Goal: Find specific page/section: Find specific page/section

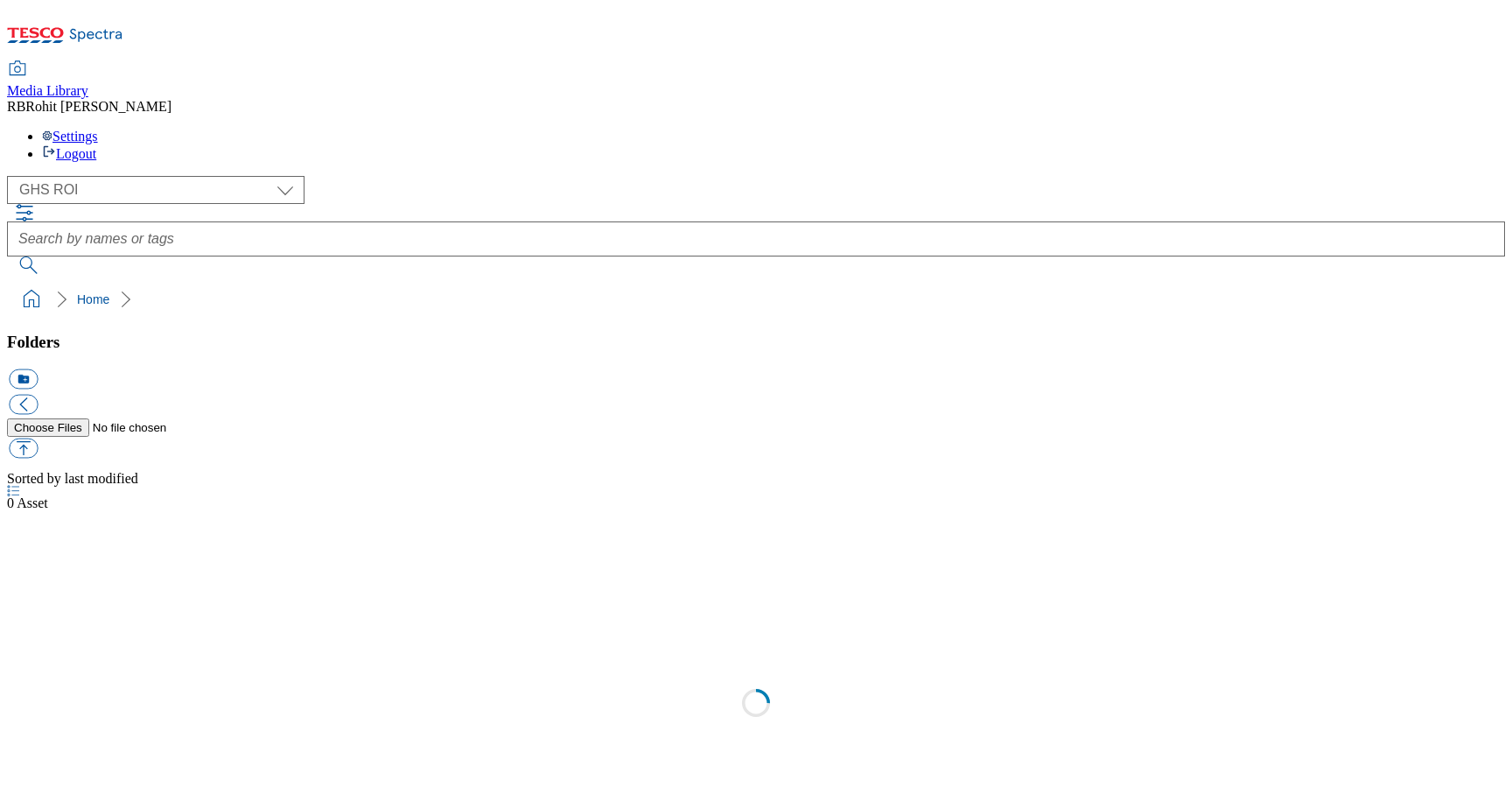
select select "flare-ghs-roi"
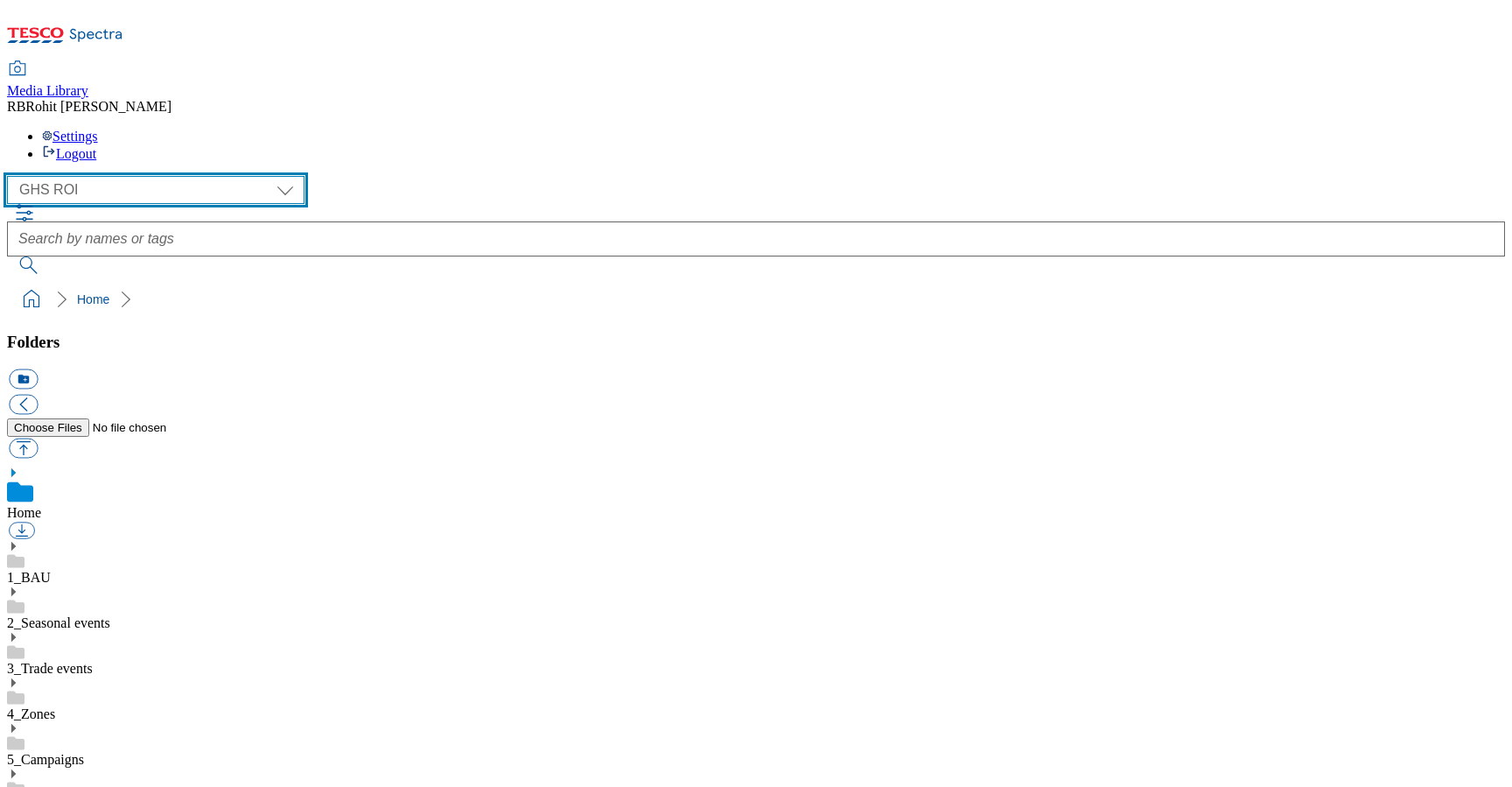
click at [155, 176] on select "Clubcard Marketing Clubcard ROI Dotcom UK GHS Marketing UK GHS ROI Realfood Tes…" at bounding box center [155, 189] width 298 height 28
select select "flare-ghs-mktg"
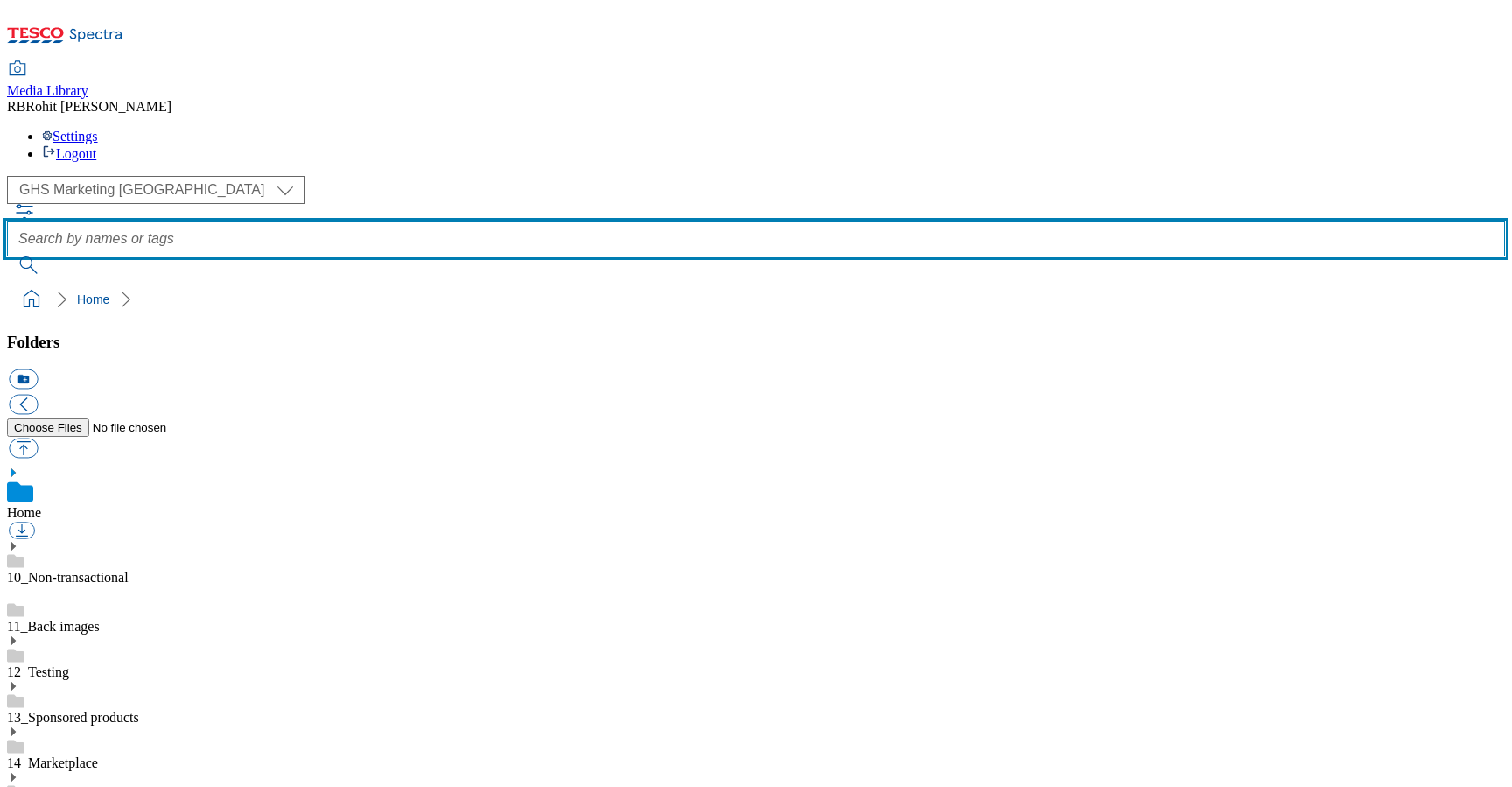
click at [556, 222] on input "text" at bounding box center [756, 239] width 1498 height 35
type input "Tescomobile"
click at [7, 257] on button "submit" at bounding box center [29, 266] width 46 height 18
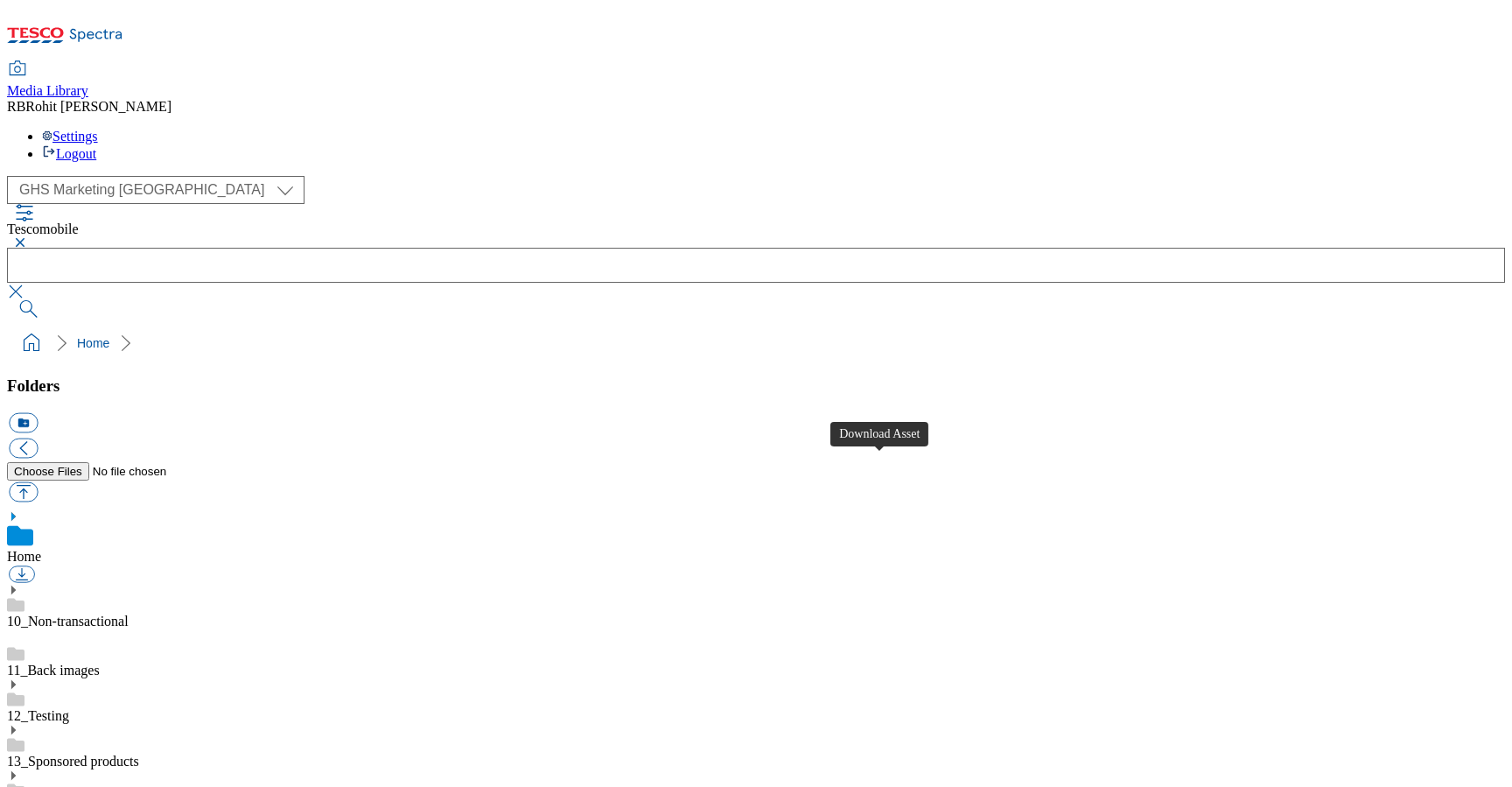
click at [28, 237] on button "button" at bounding box center [18, 242] width 21 height 11
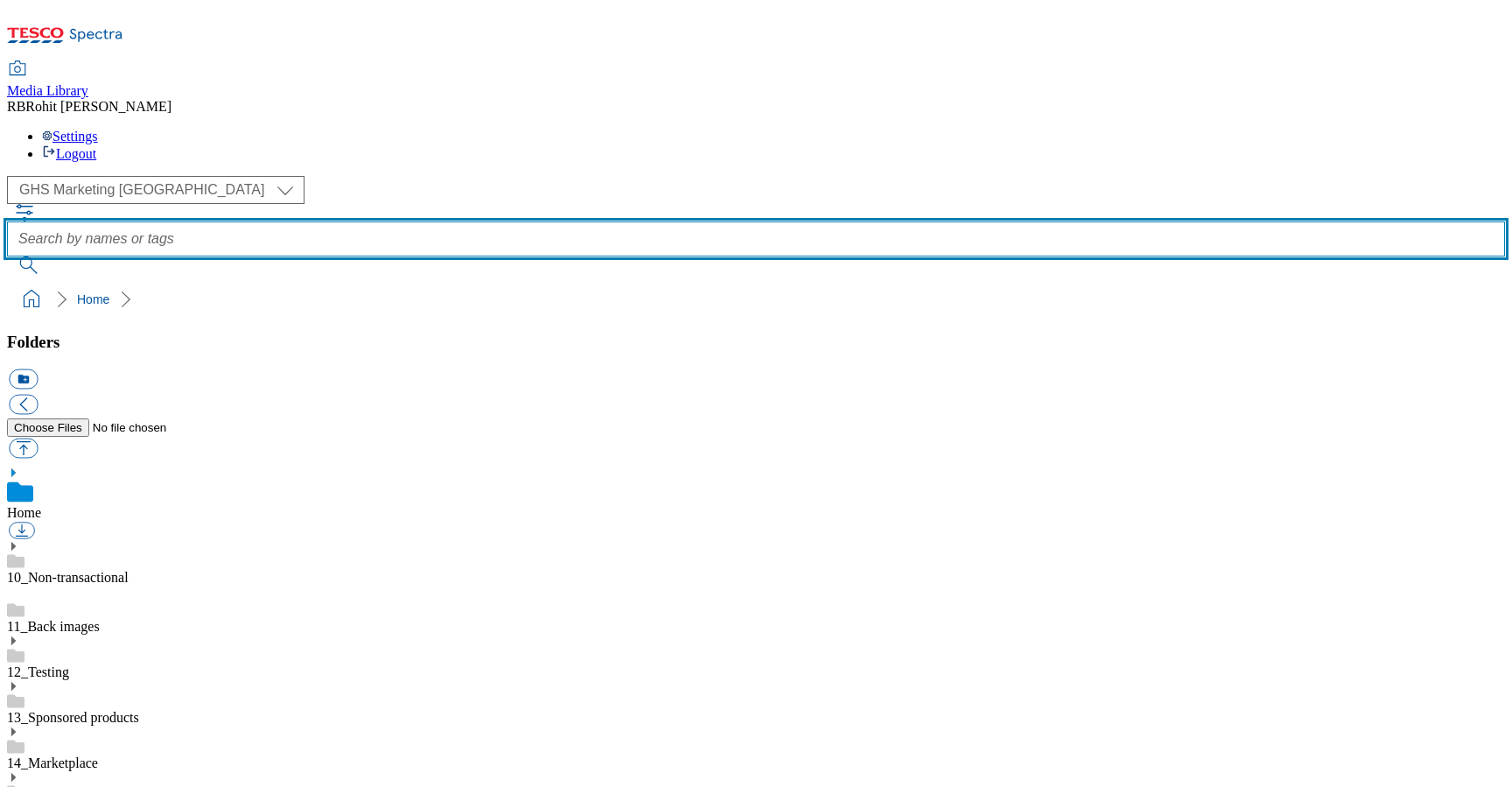
click at [606, 222] on input "text" at bounding box center [756, 239] width 1498 height 35
type input "mobile"
click at [7, 257] on button "submit" at bounding box center [29, 266] width 46 height 18
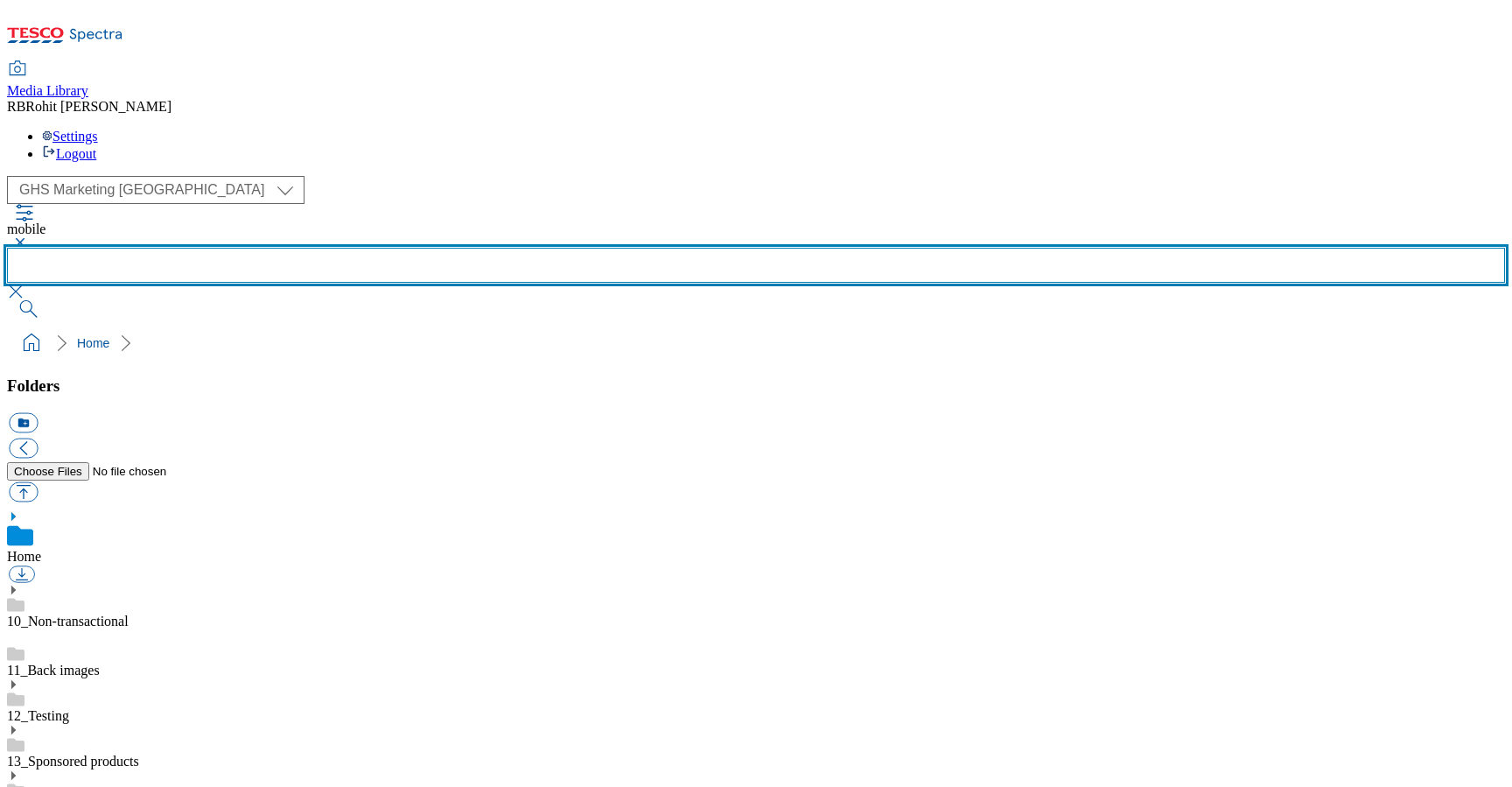
scroll to position [996, 0]
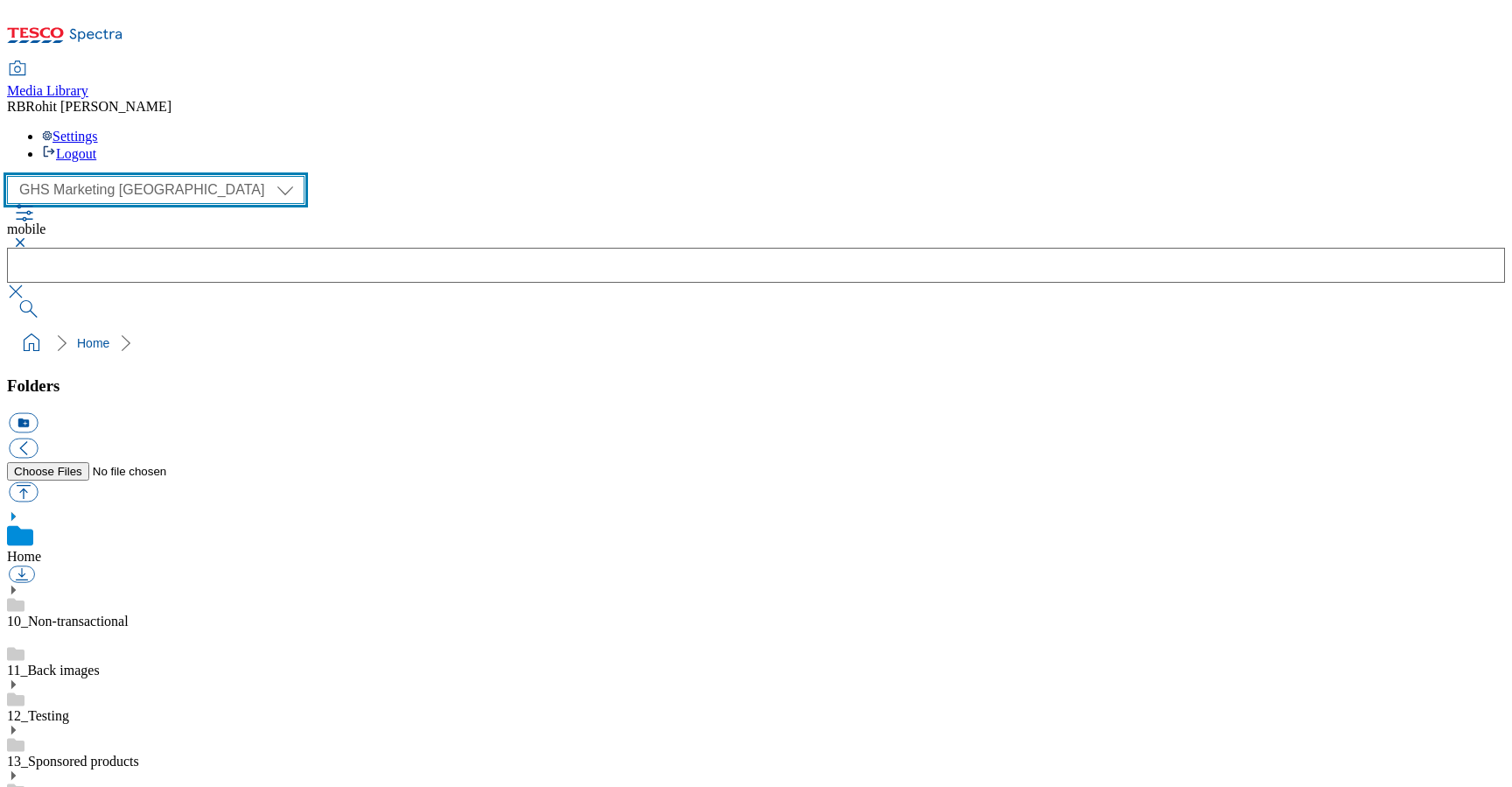
click at [109, 176] on select "Clubcard Marketing Clubcard ROI Dotcom UK GHS Marketing UK GHS ROI Realfood Tes…" at bounding box center [155, 189] width 298 height 28
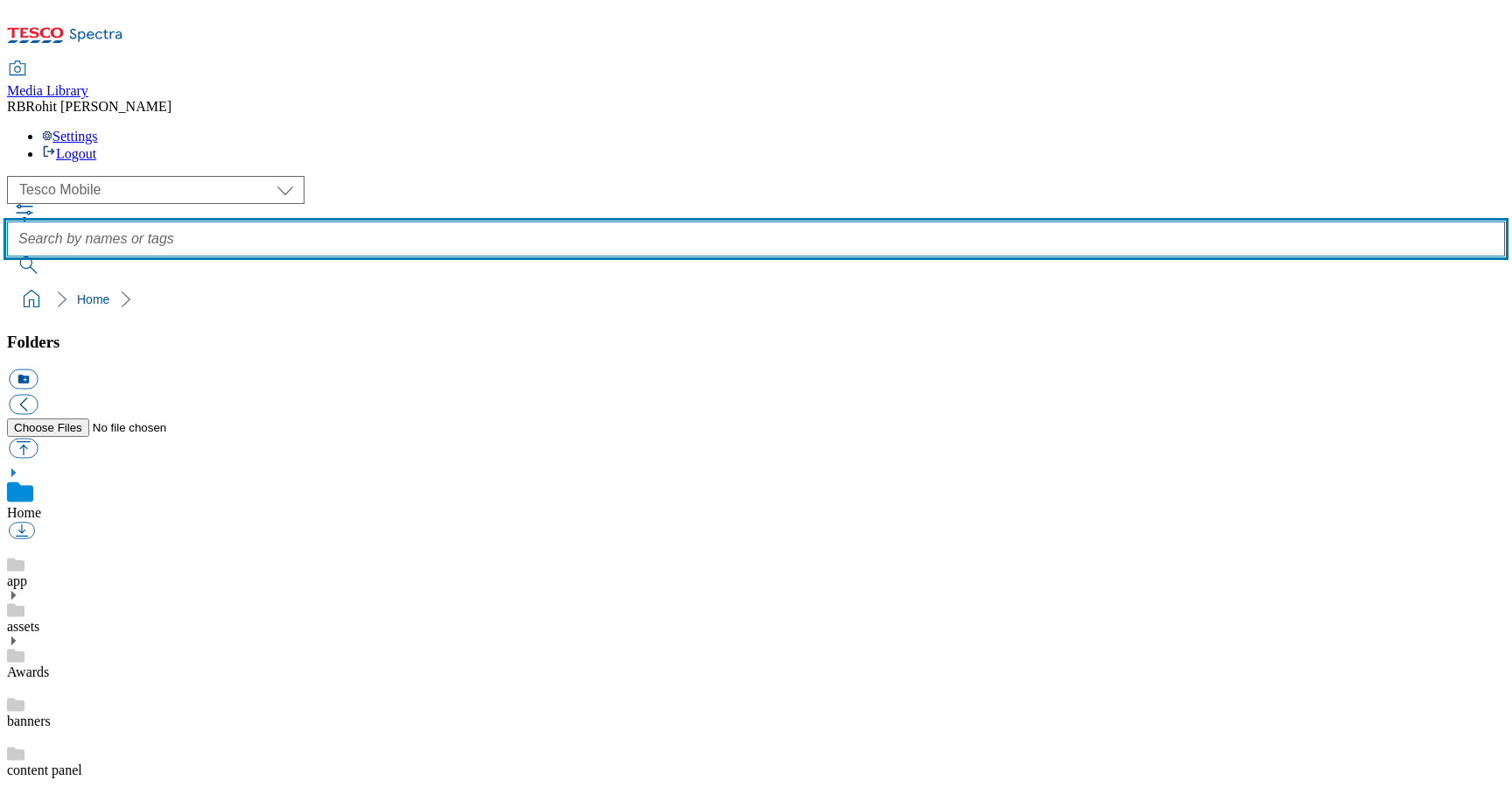
click at [566, 222] on input "text" at bounding box center [756, 239] width 1498 height 35
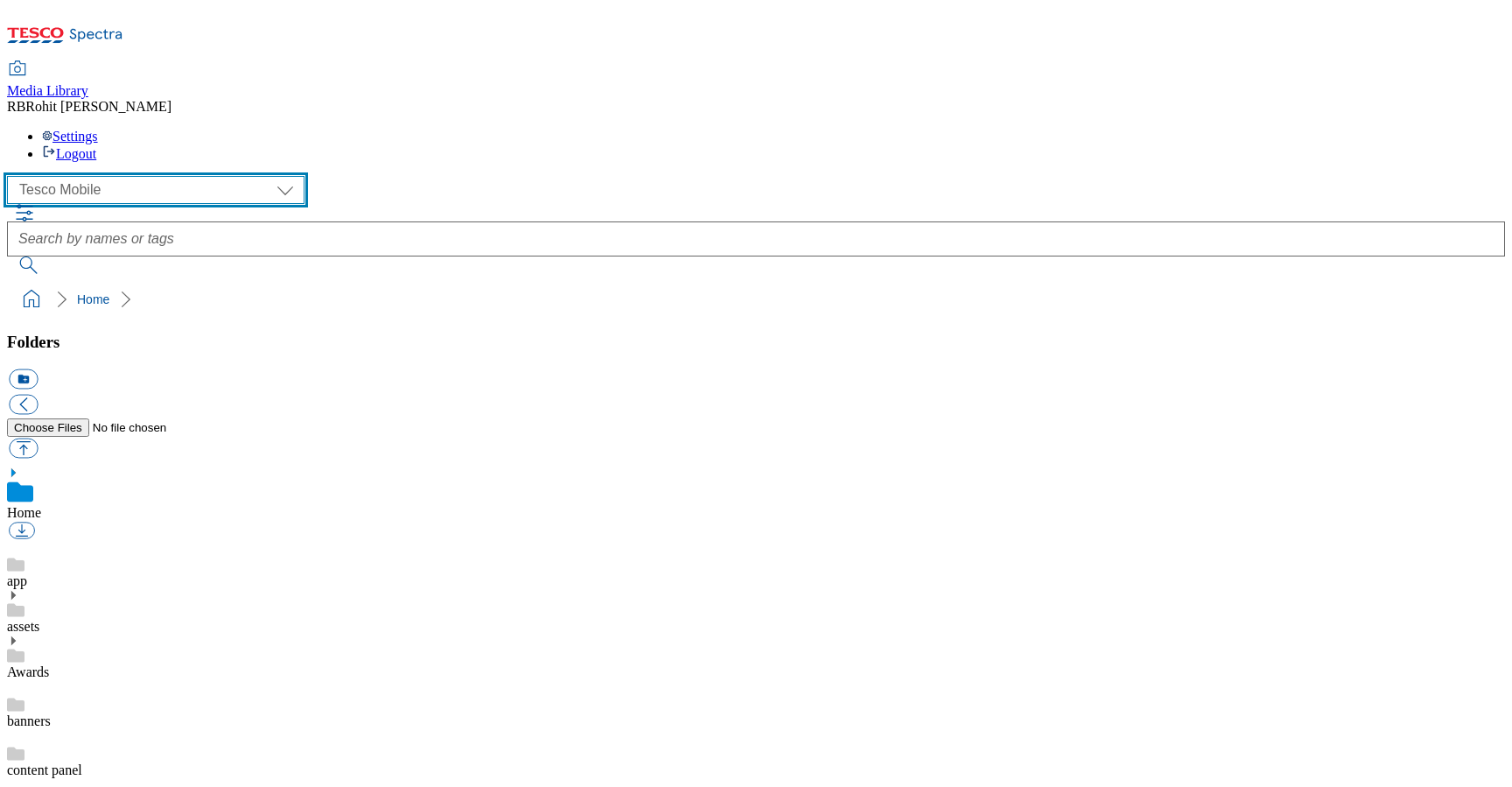
click at [136, 176] on select "Clubcard Marketing Clubcard ROI Dotcom UK GHS Marketing UK GHS ROI Realfood Tes…" at bounding box center [155, 189] width 298 height 28
select select "flare-homepage"
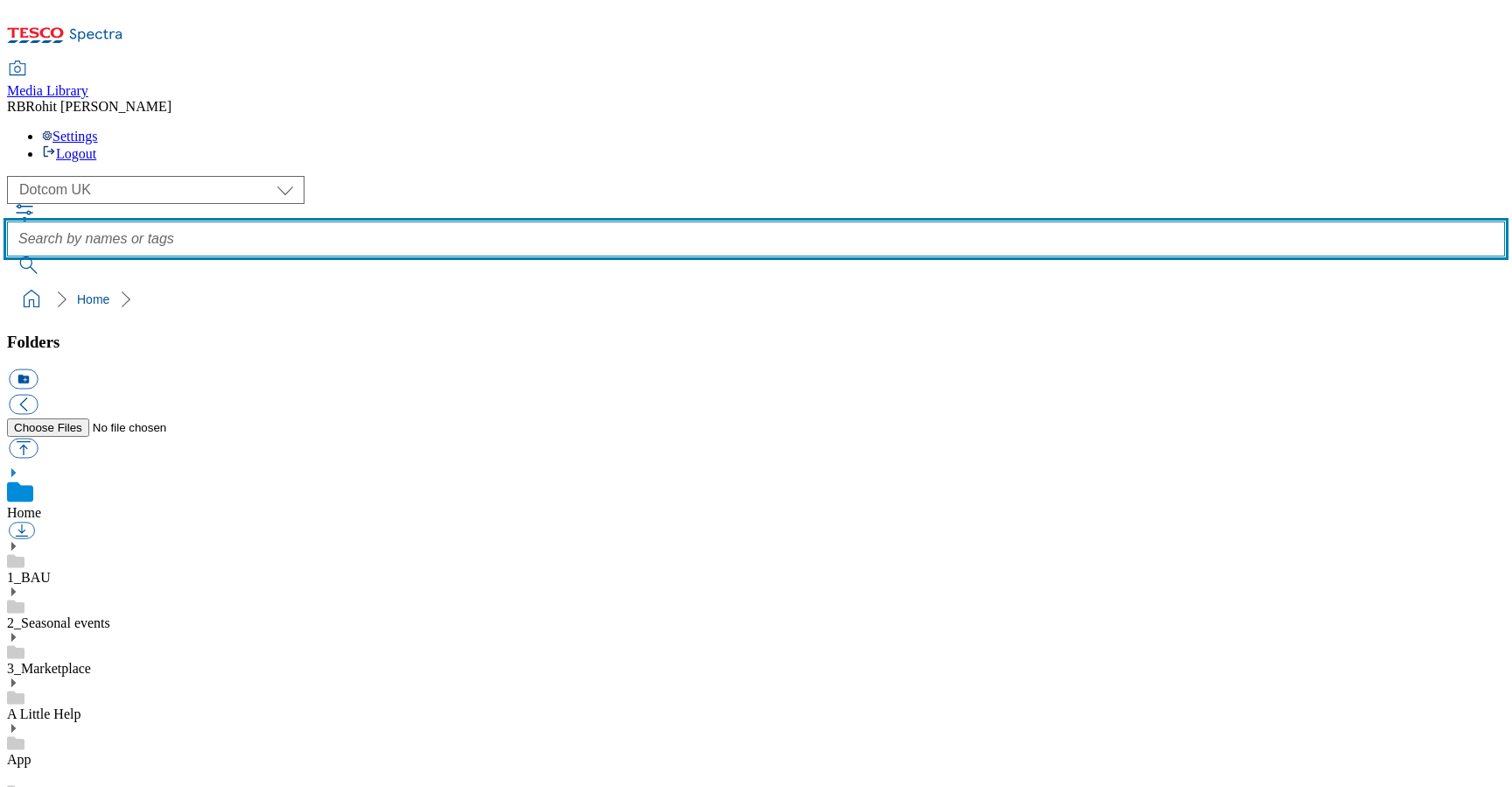
click at [554, 222] on input "text" at bounding box center [756, 239] width 1498 height 35
type input "mobile"
click at [7, 257] on button "submit" at bounding box center [29, 266] width 46 height 18
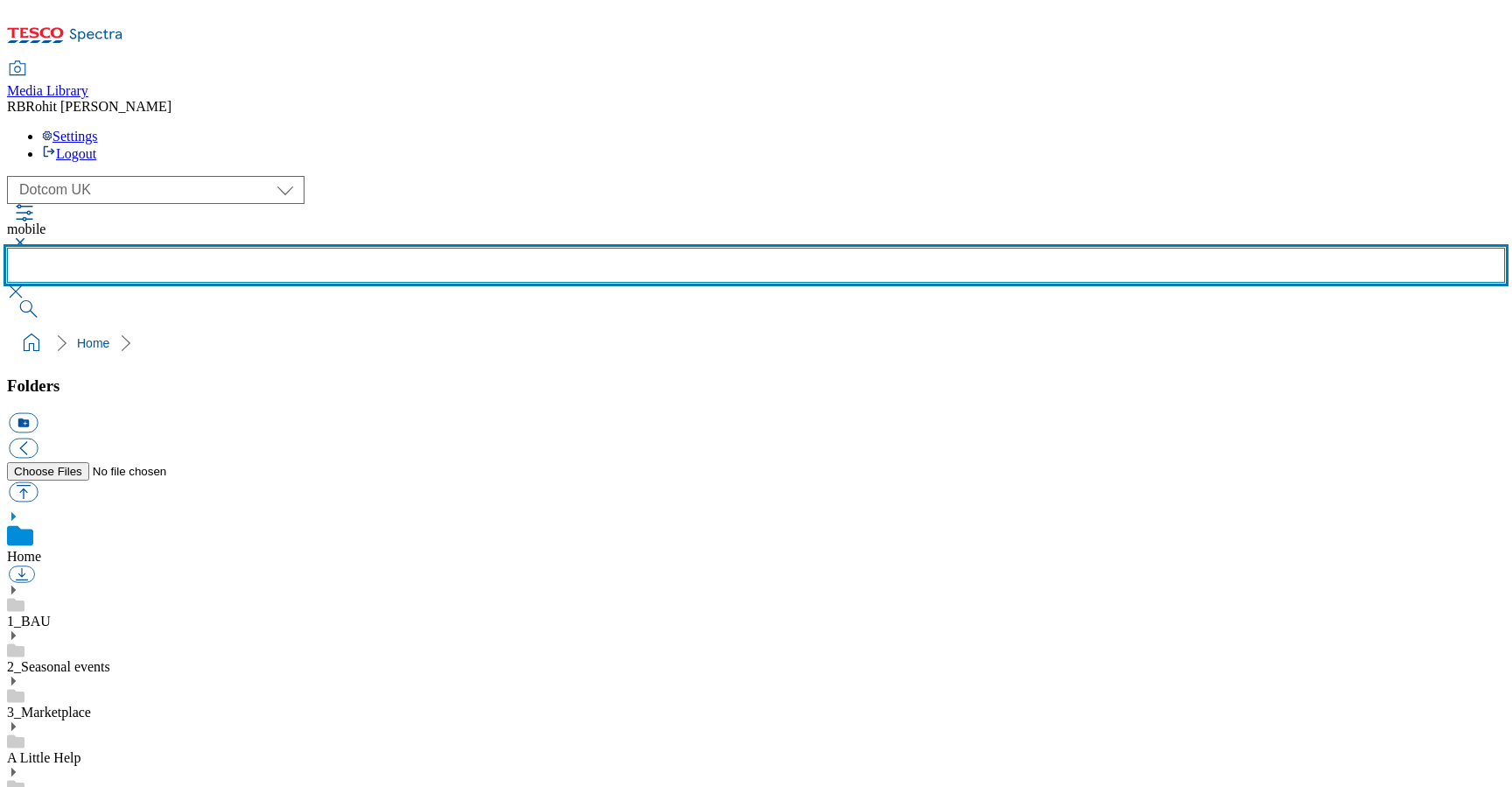
scroll to position [996, 0]
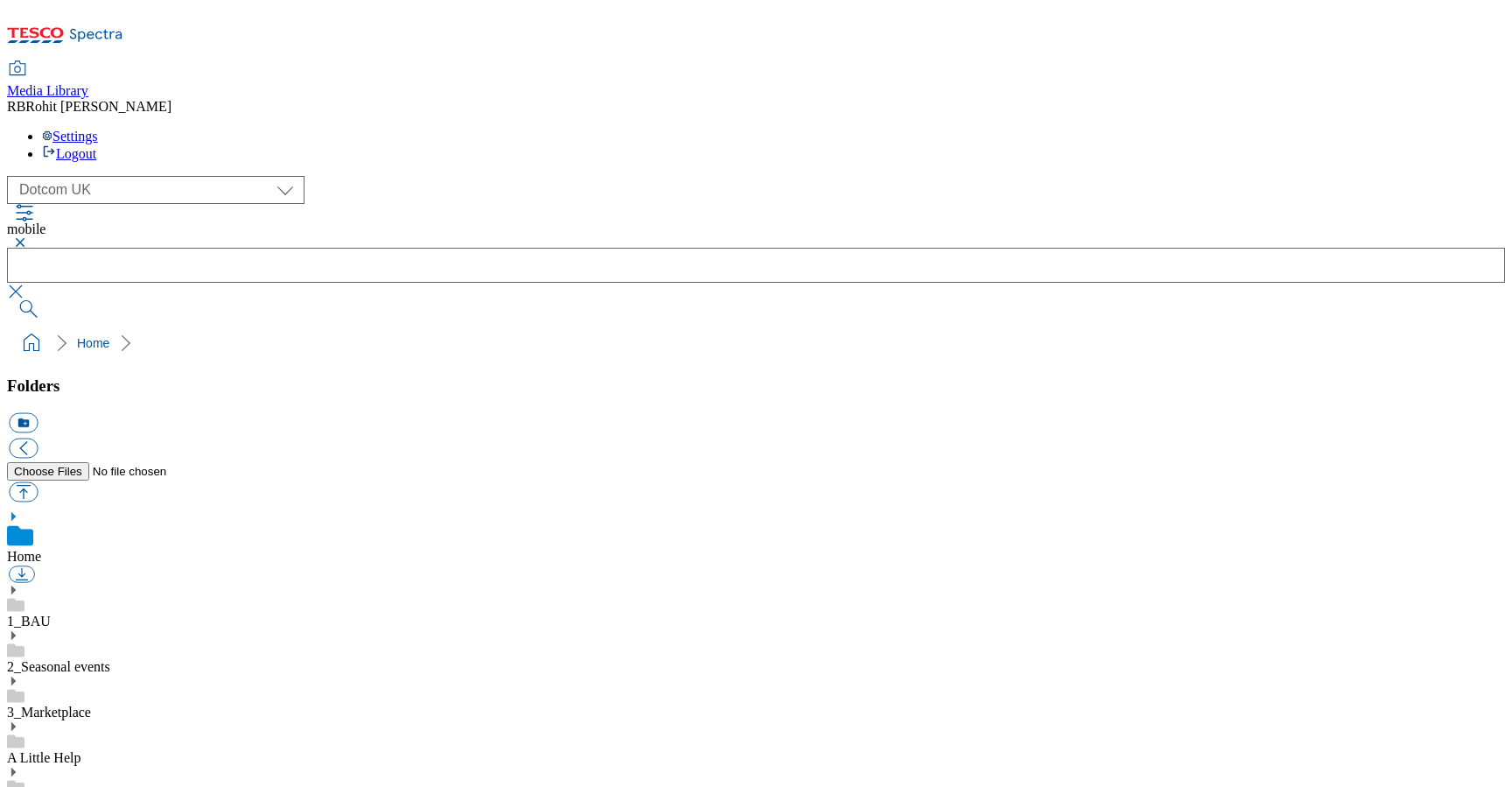
click at [28, 237] on button "button" at bounding box center [18, 242] width 21 height 11
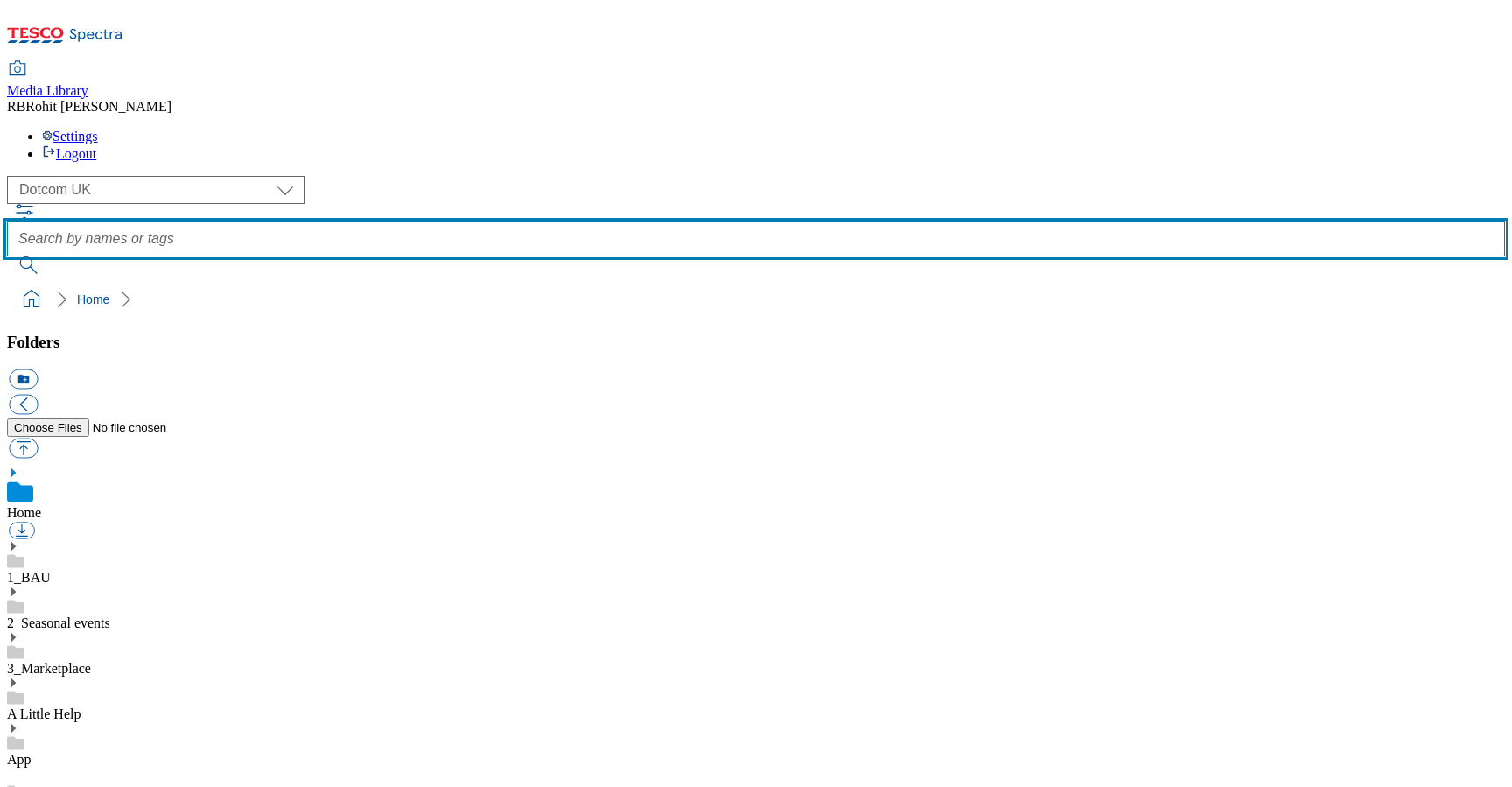
click at [575, 222] on input "text" at bounding box center [756, 239] width 1498 height 35
type input "tescomobile"
click at [7, 257] on button "submit" at bounding box center [29, 266] width 46 height 18
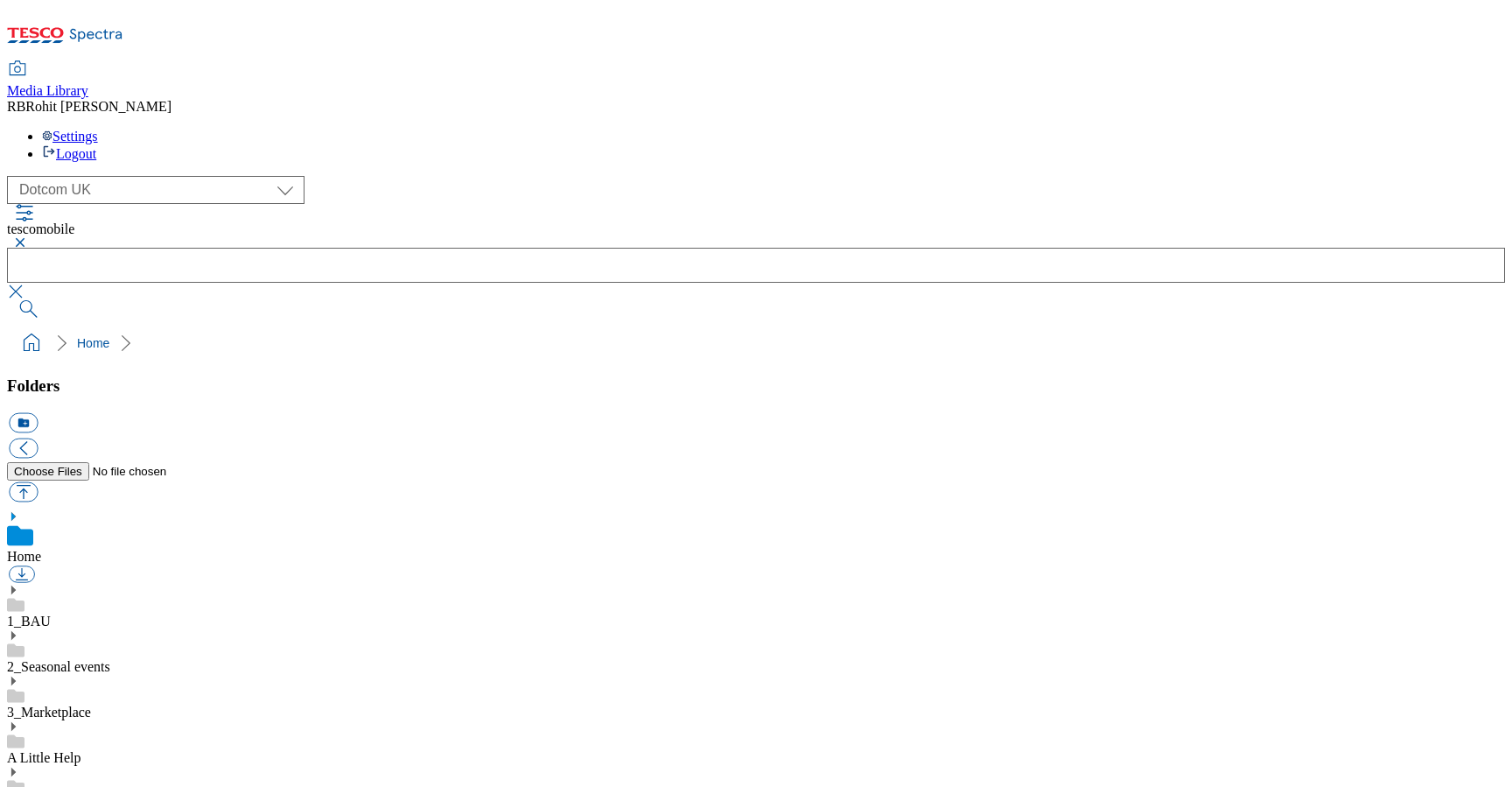
click at [28, 237] on button "button" at bounding box center [18, 242] width 21 height 11
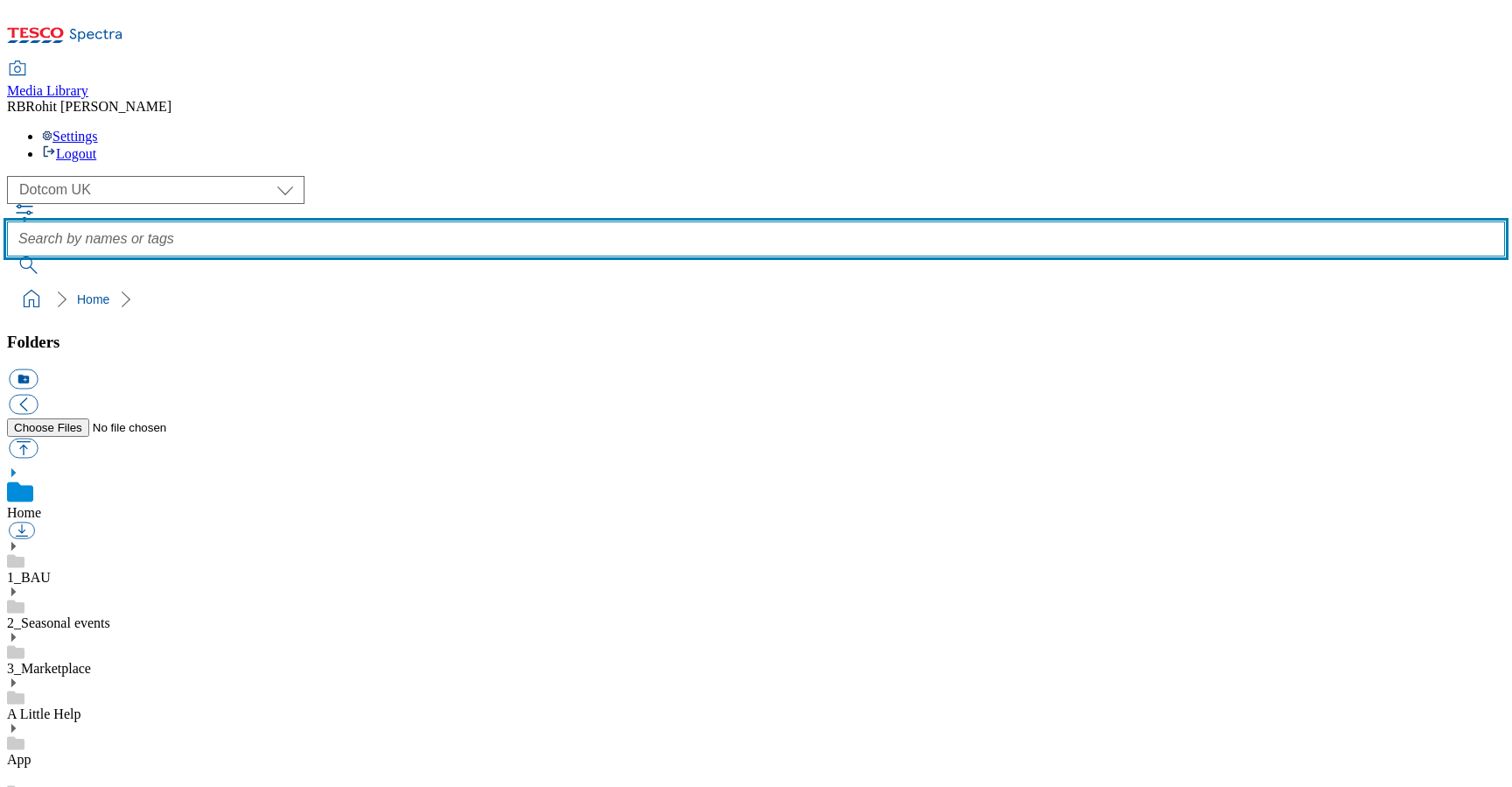
click at [614, 222] on input "text" at bounding box center [756, 239] width 1498 height 35
type input "whoosh"
click at [7, 257] on button "submit" at bounding box center [29, 266] width 46 height 18
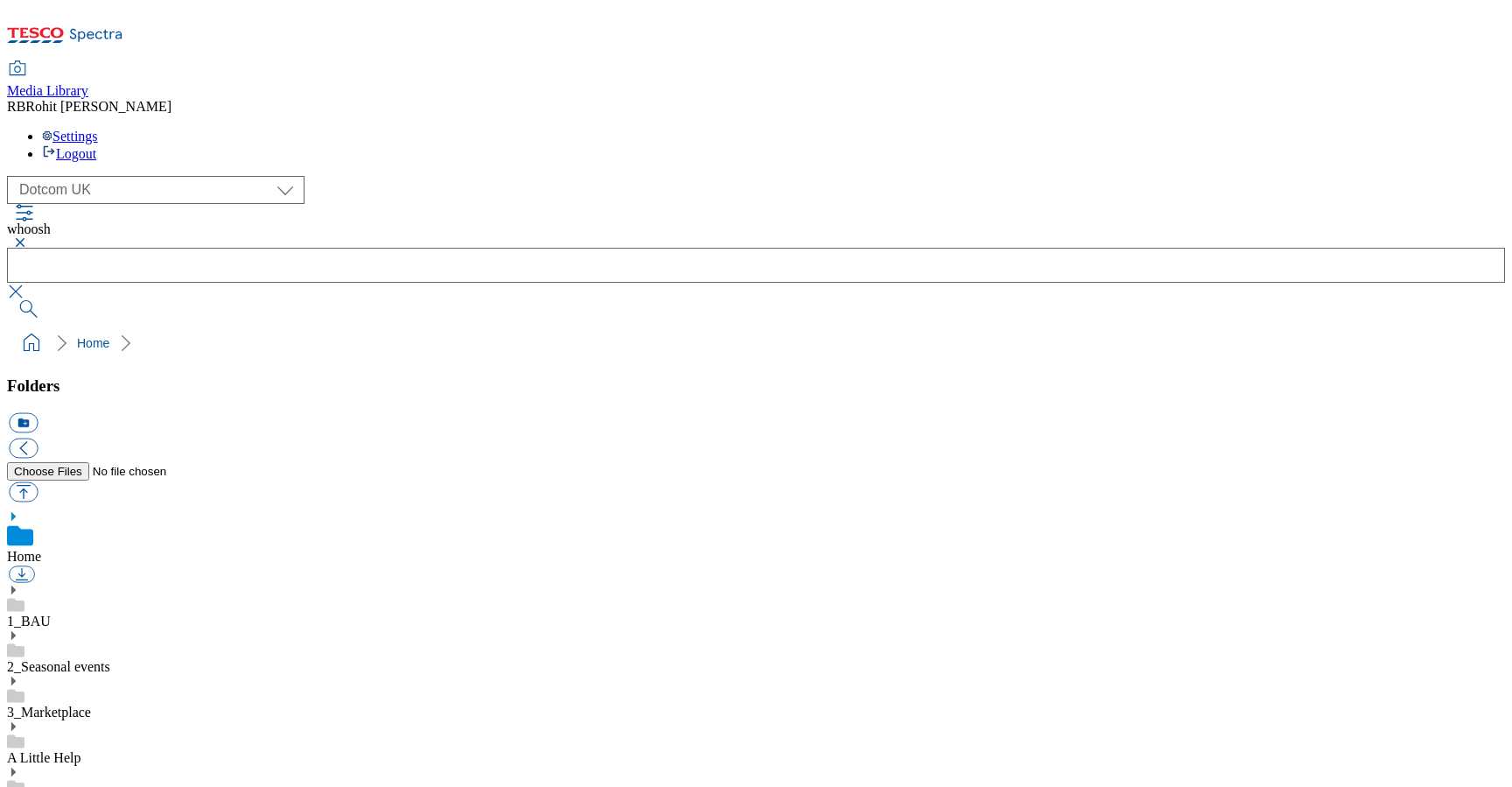
click at [28, 237] on button "button" at bounding box center [18, 242] width 21 height 11
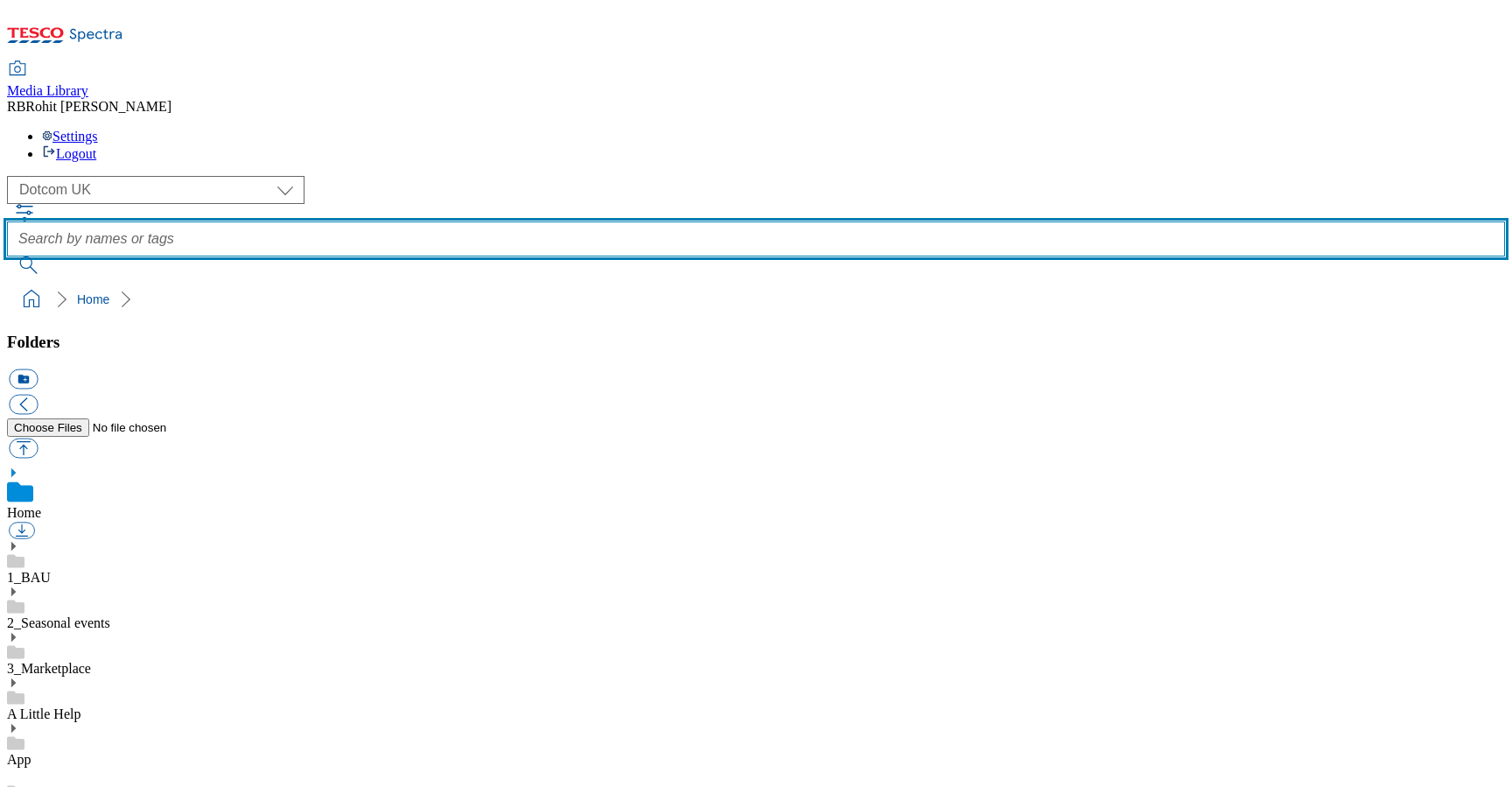
click at [581, 222] on input "text" at bounding box center [756, 239] width 1498 height 35
type input "fruit"
click at [7, 257] on button "submit" at bounding box center [29, 266] width 46 height 18
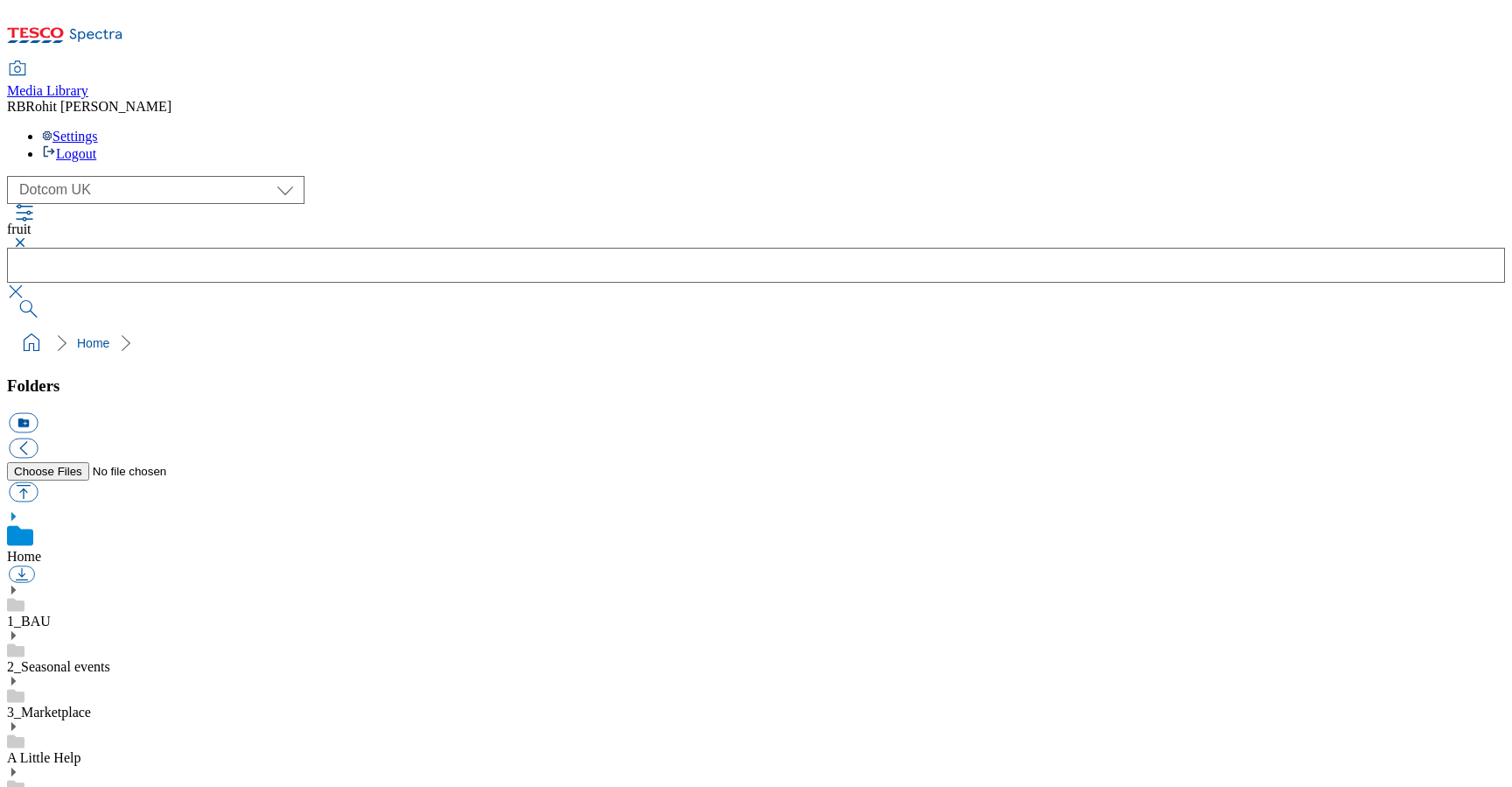
click at [28, 237] on button "button" at bounding box center [18, 242] width 21 height 11
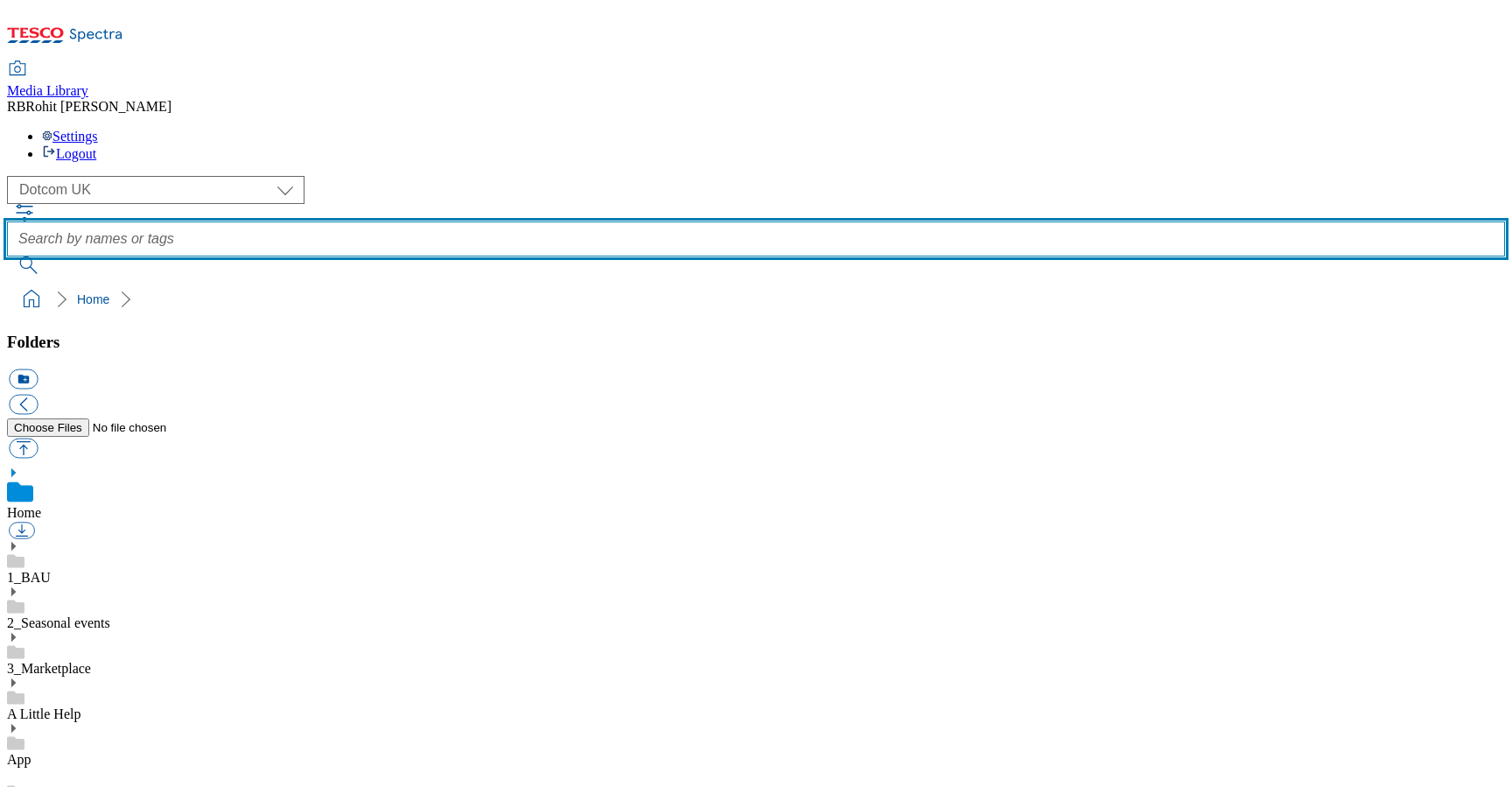
click at [569, 222] on input "text" at bounding box center [756, 239] width 1498 height 35
type input "veg"
click at [7, 257] on button "submit" at bounding box center [29, 266] width 46 height 18
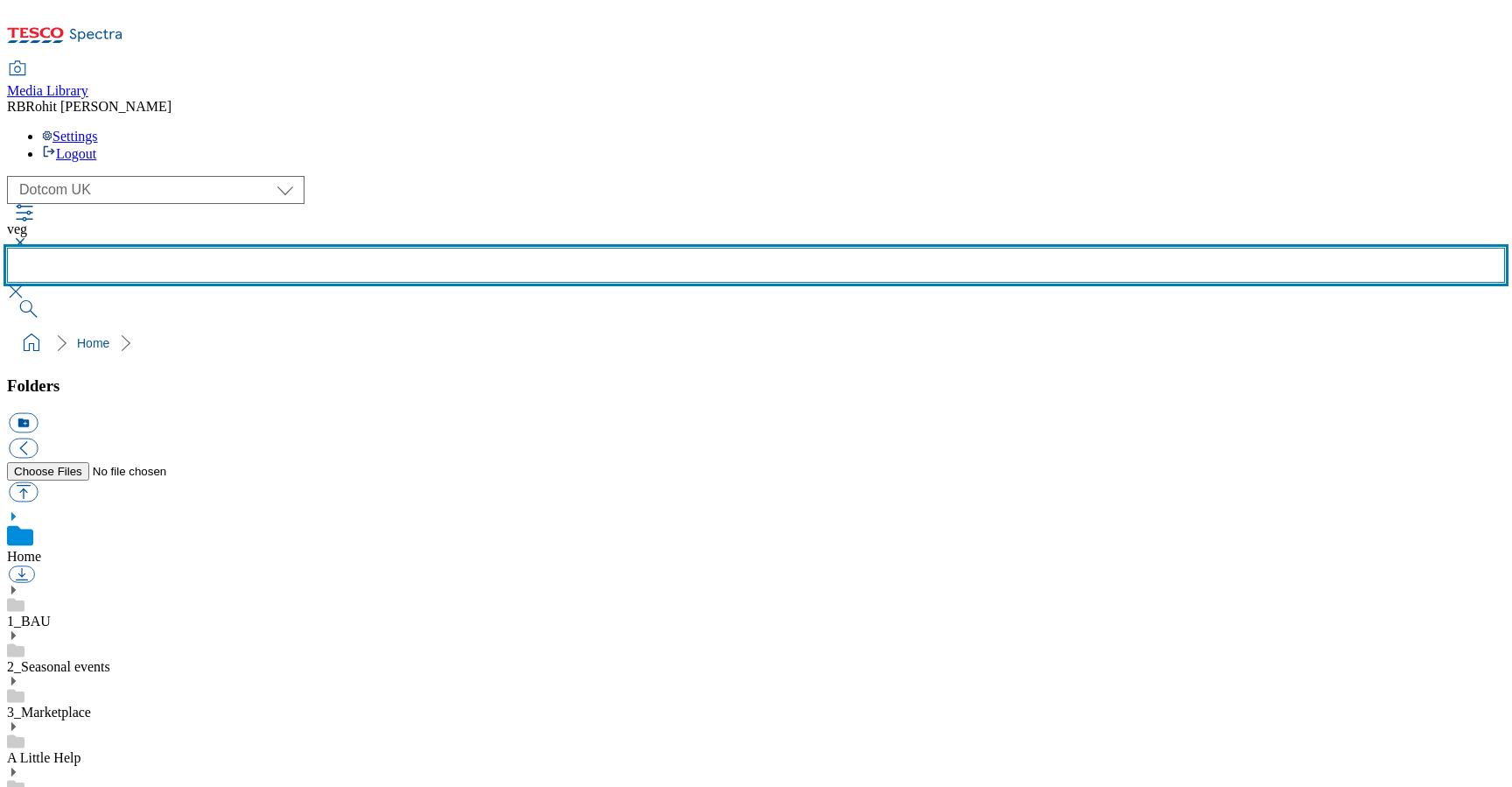
scroll to position [996, 0]
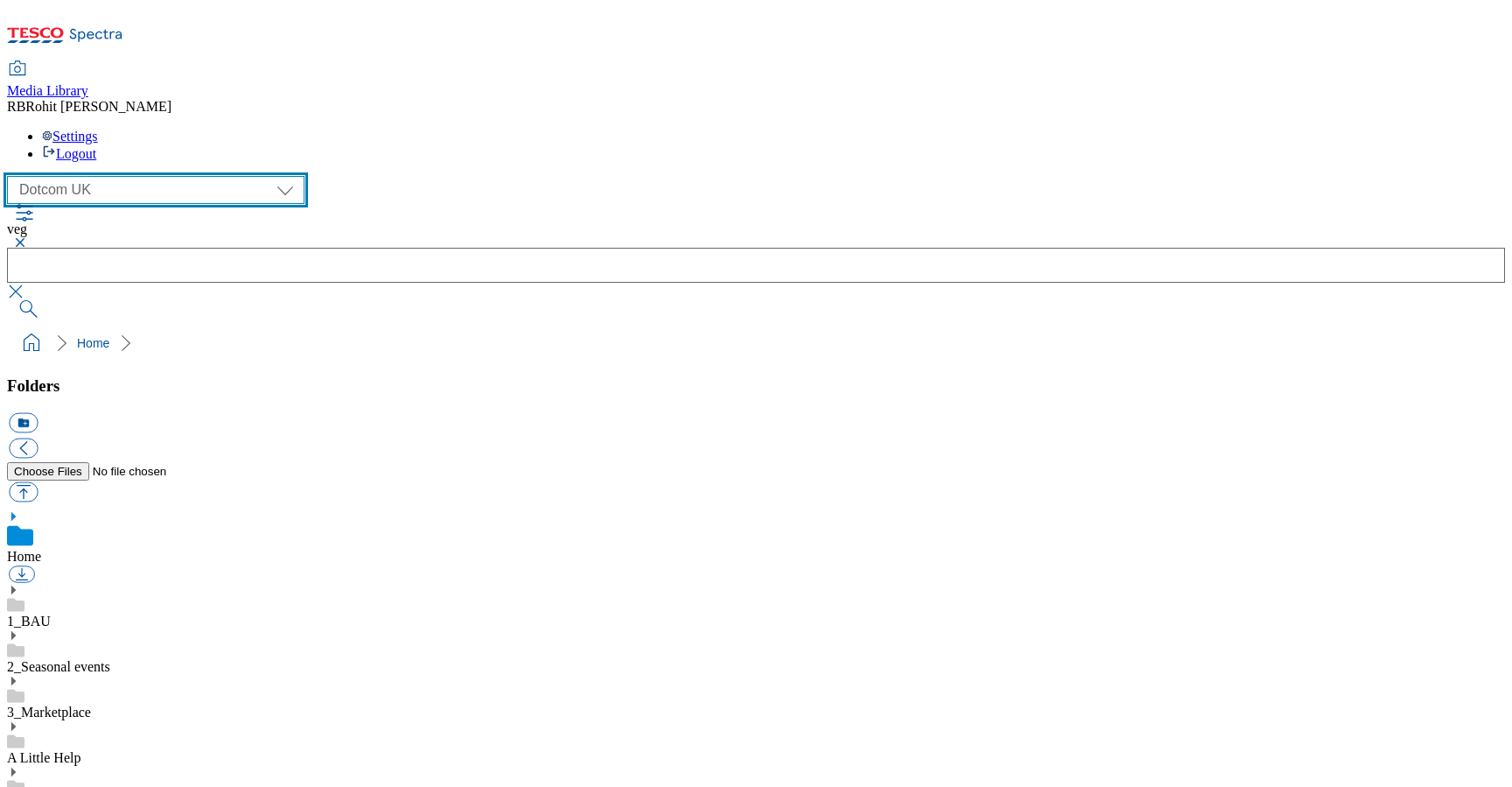
click at [105, 176] on select "Clubcard Marketing Clubcard ROI Dotcom UK GHS Marketing UK GHS ROI Realfood Tes…" at bounding box center [155, 189] width 298 height 28
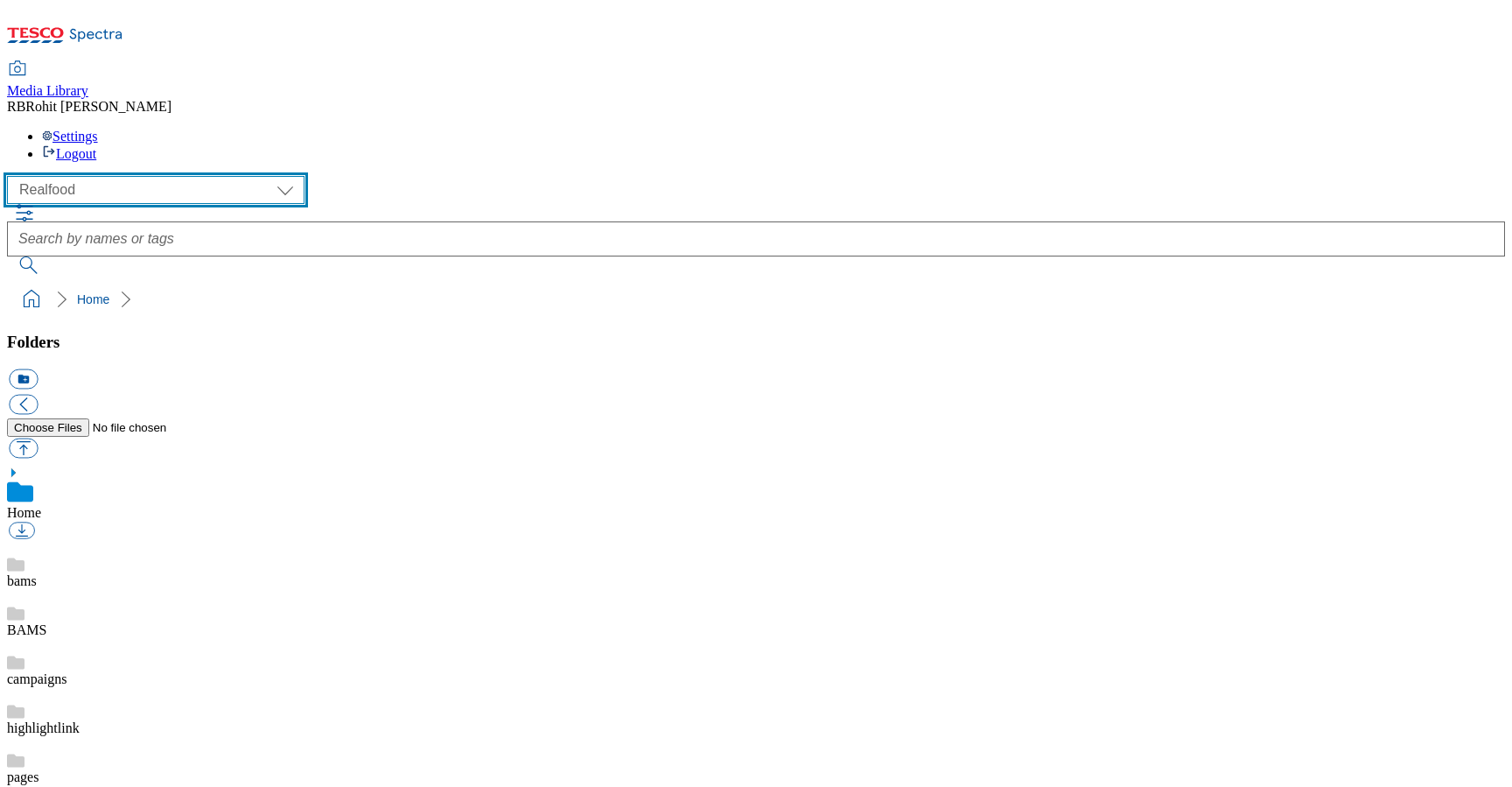
click at [94, 176] on select "Clubcard Marketing Clubcard ROI Dotcom UK GHS Marketing UK GHS ROI Realfood Tes…" at bounding box center [155, 189] width 298 height 28
select select "flare-ghs-roi"
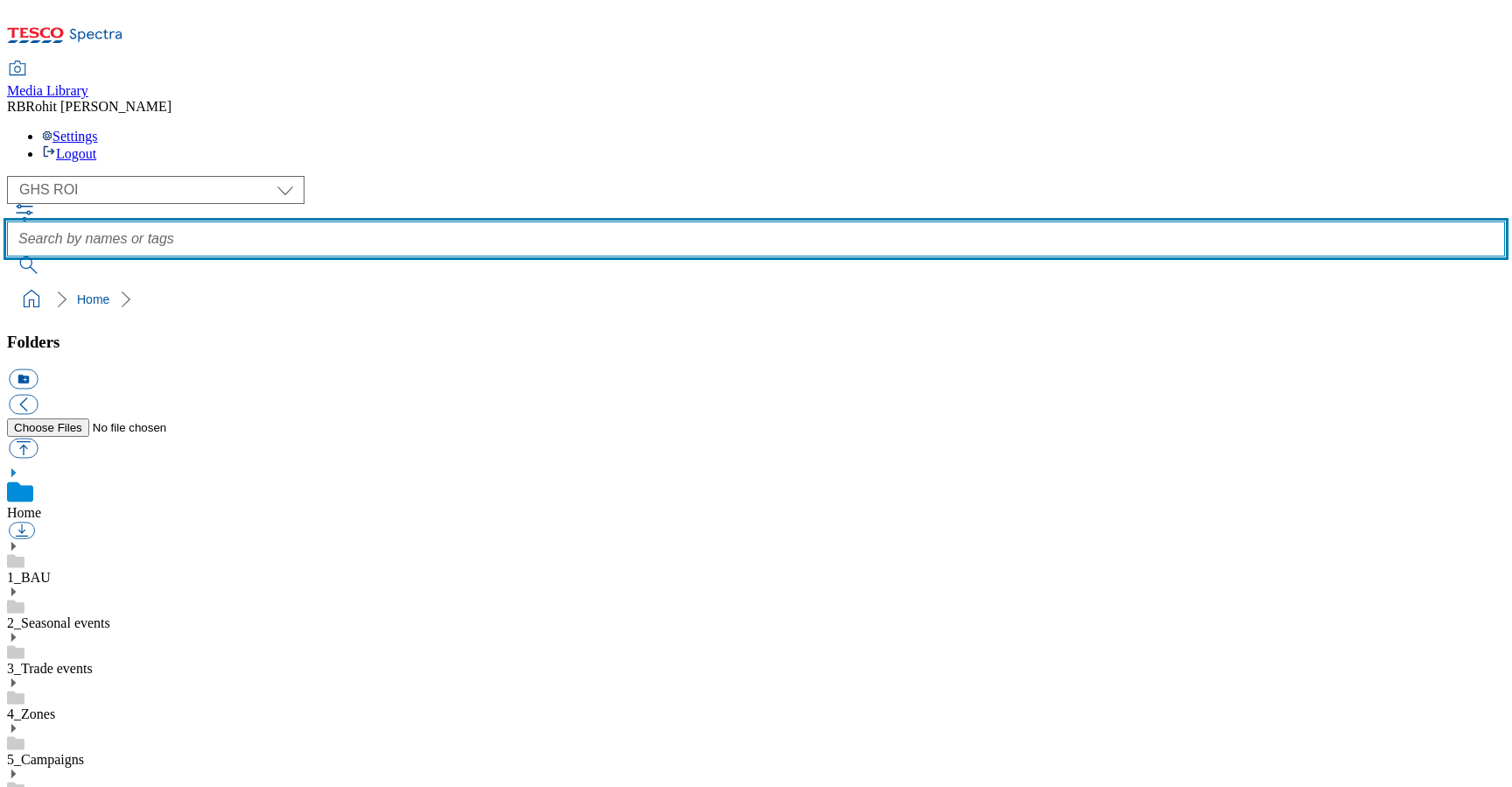
click at [599, 222] on input "text" at bounding box center [756, 239] width 1498 height 35
type input "fruit"
click at [7, 257] on button "submit" at bounding box center [29, 266] width 46 height 18
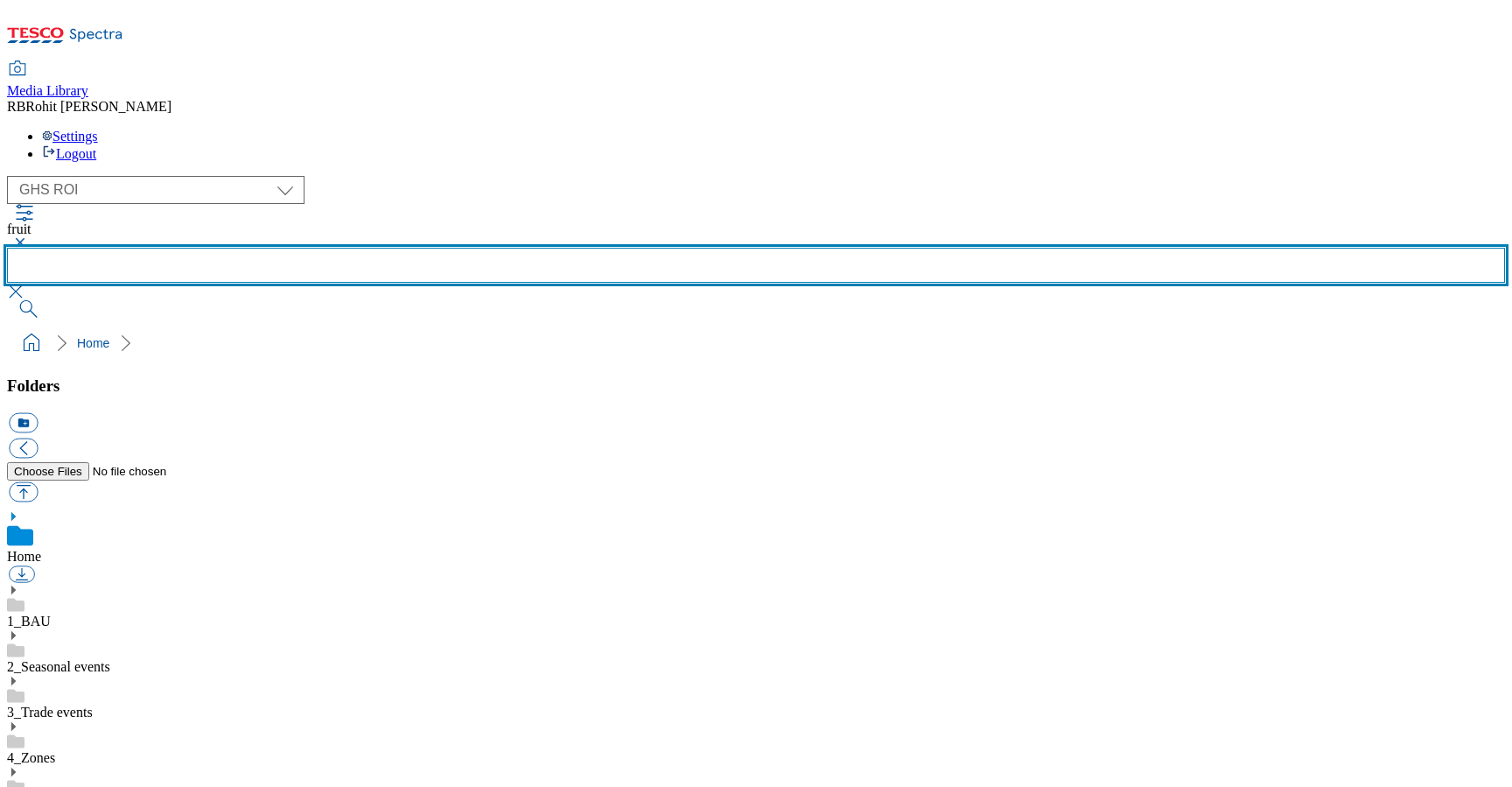
scroll to position [208, 0]
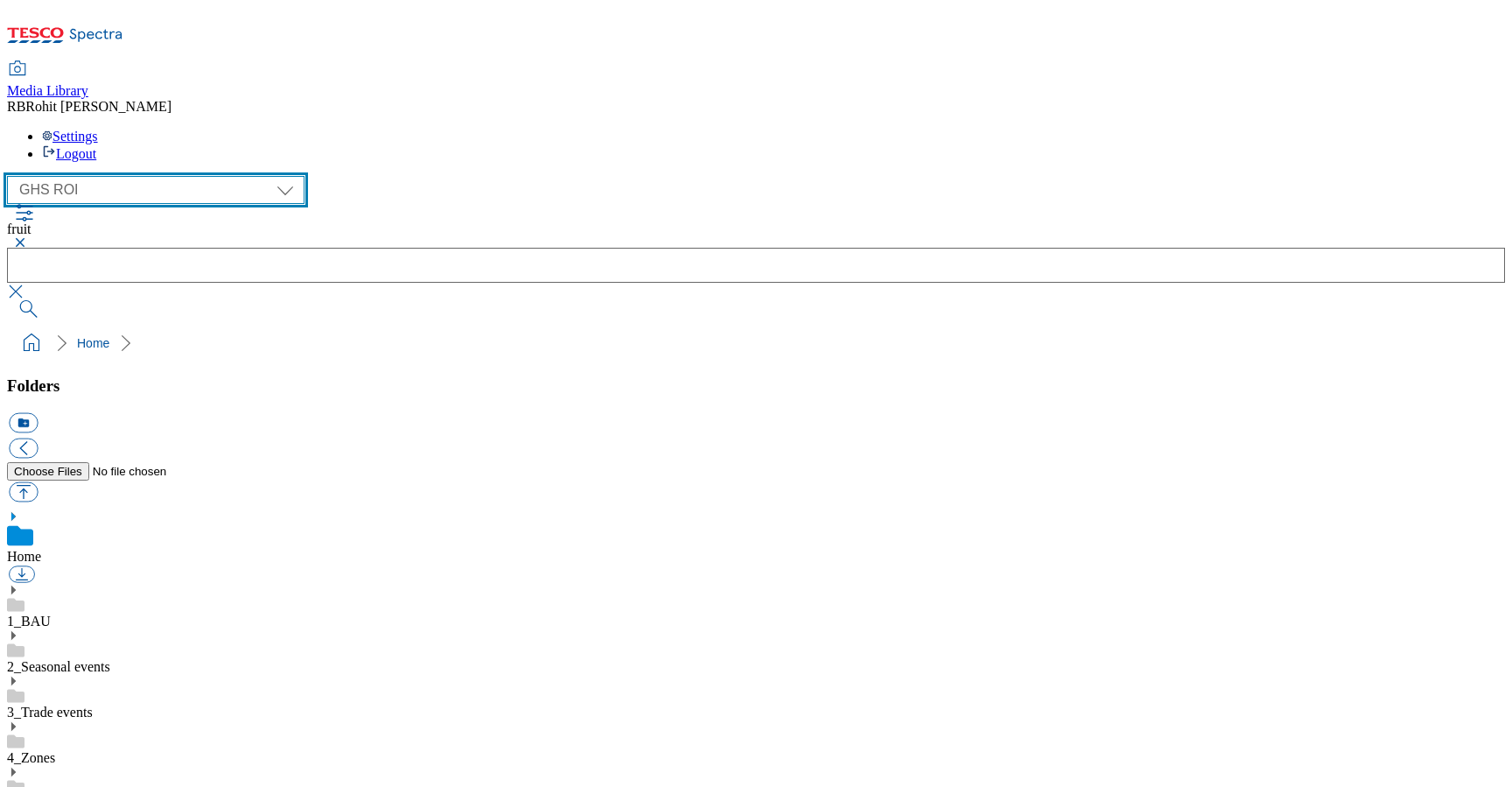
click at [120, 176] on select "Clubcard Marketing Clubcard ROI Dotcom UK GHS Marketing UK GHS ROI Realfood Tes…" at bounding box center [155, 189] width 298 height 28
select select "flare-ghs-mktg"
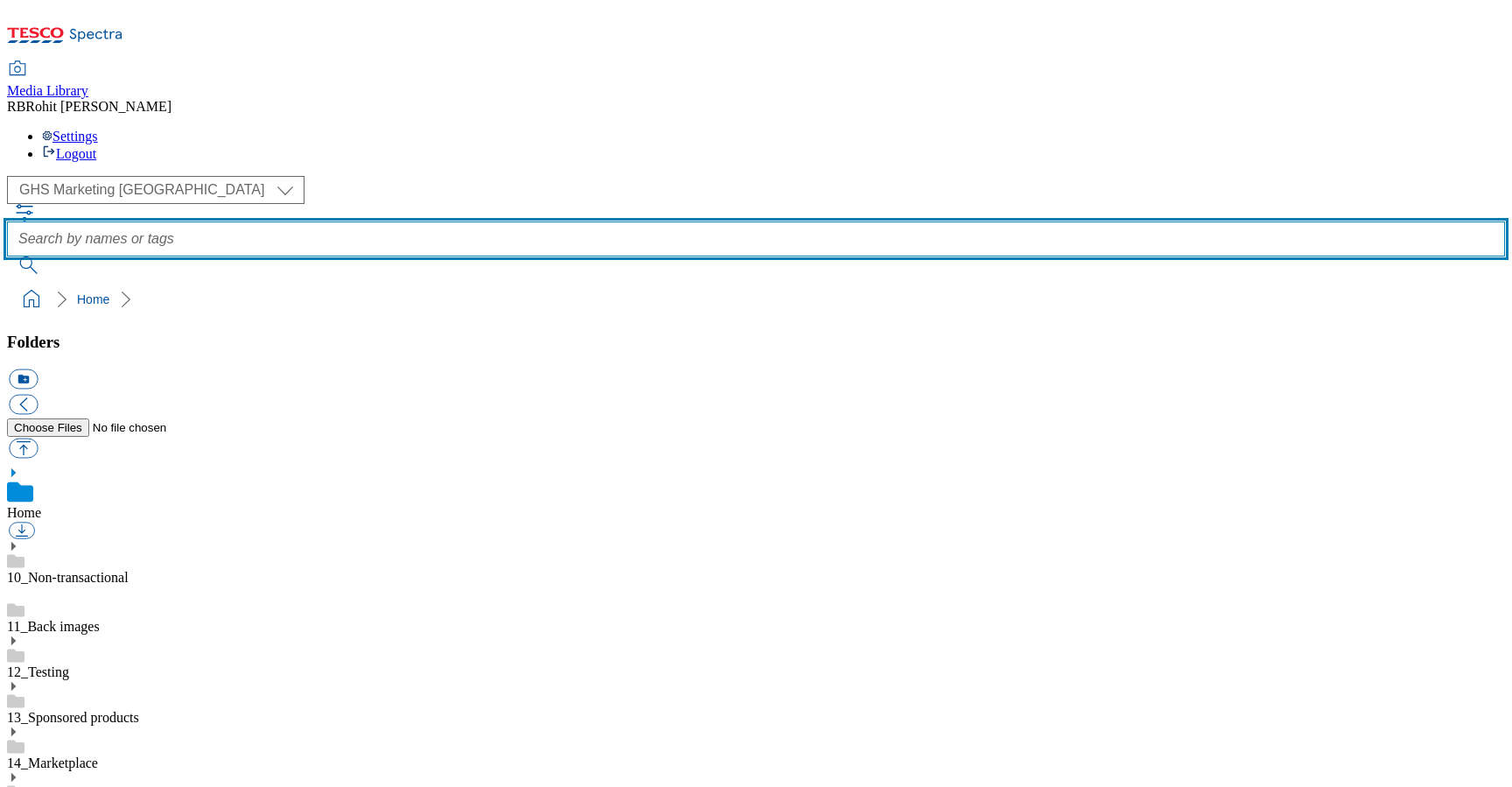
click at [641, 222] on input "text" at bounding box center [756, 239] width 1498 height 35
type input "FF"
click at [7, 257] on button "submit" at bounding box center [29, 266] width 46 height 18
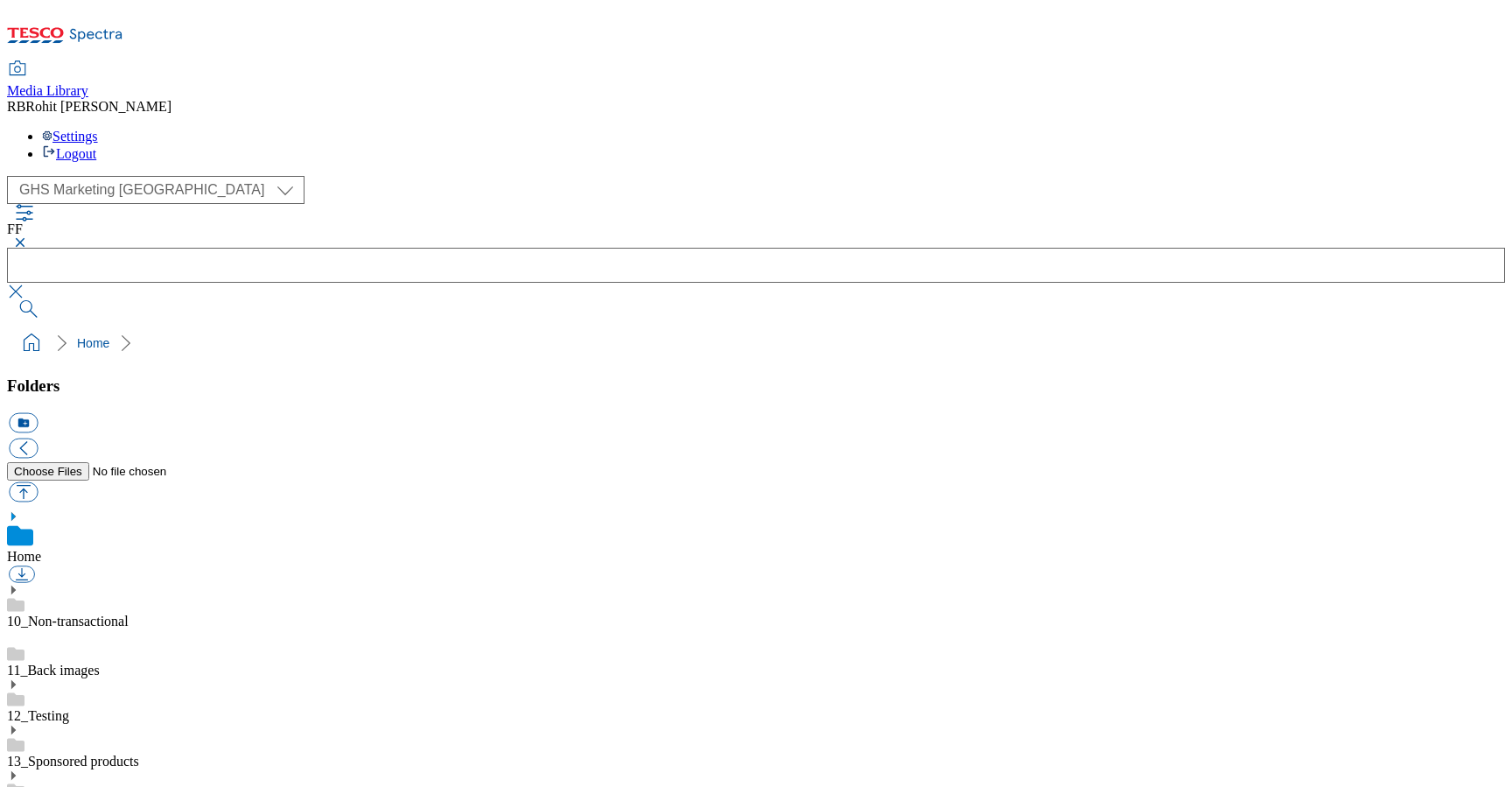
click at [28, 237] on button "button" at bounding box center [18, 242] width 21 height 11
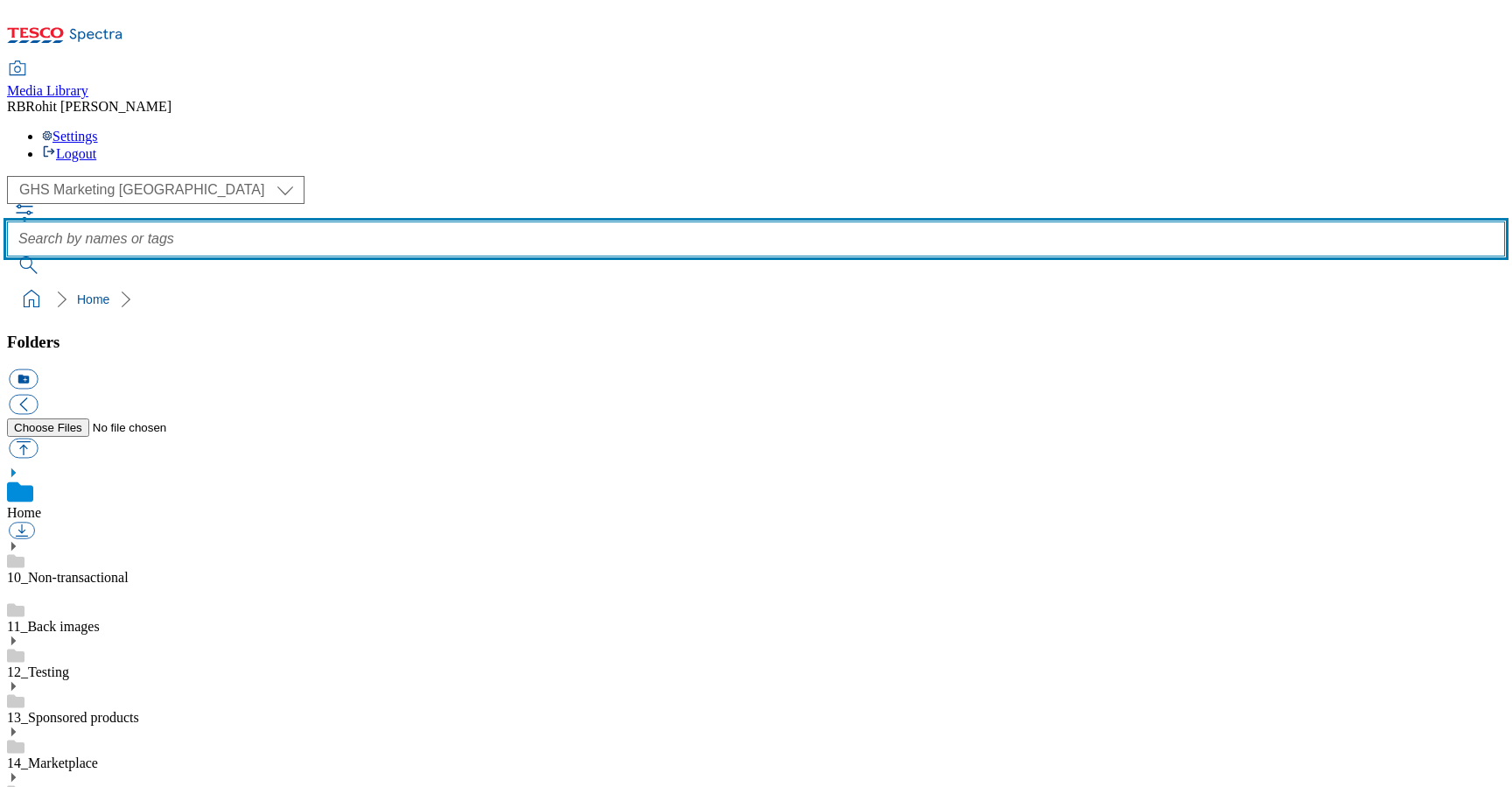
click at [554, 222] on input "text" at bounding box center [756, 239] width 1498 height 35
type input "F&F"
click at [7, 257] on button "submit" at bounding box center [29, 266] width 46 height 18
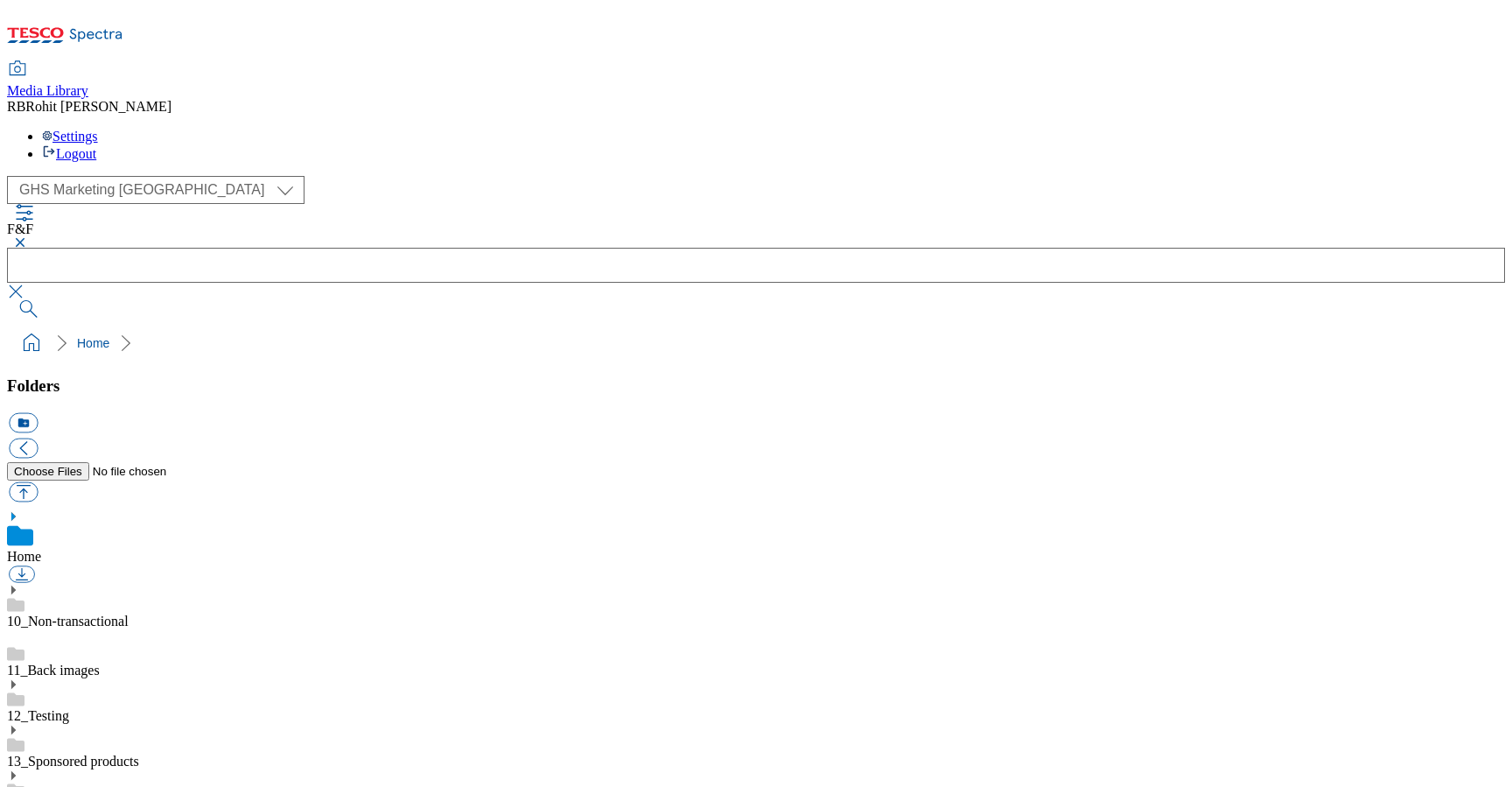
click at [28, 237] on button "button" at bounding box center [18, 242] width 21 height 11
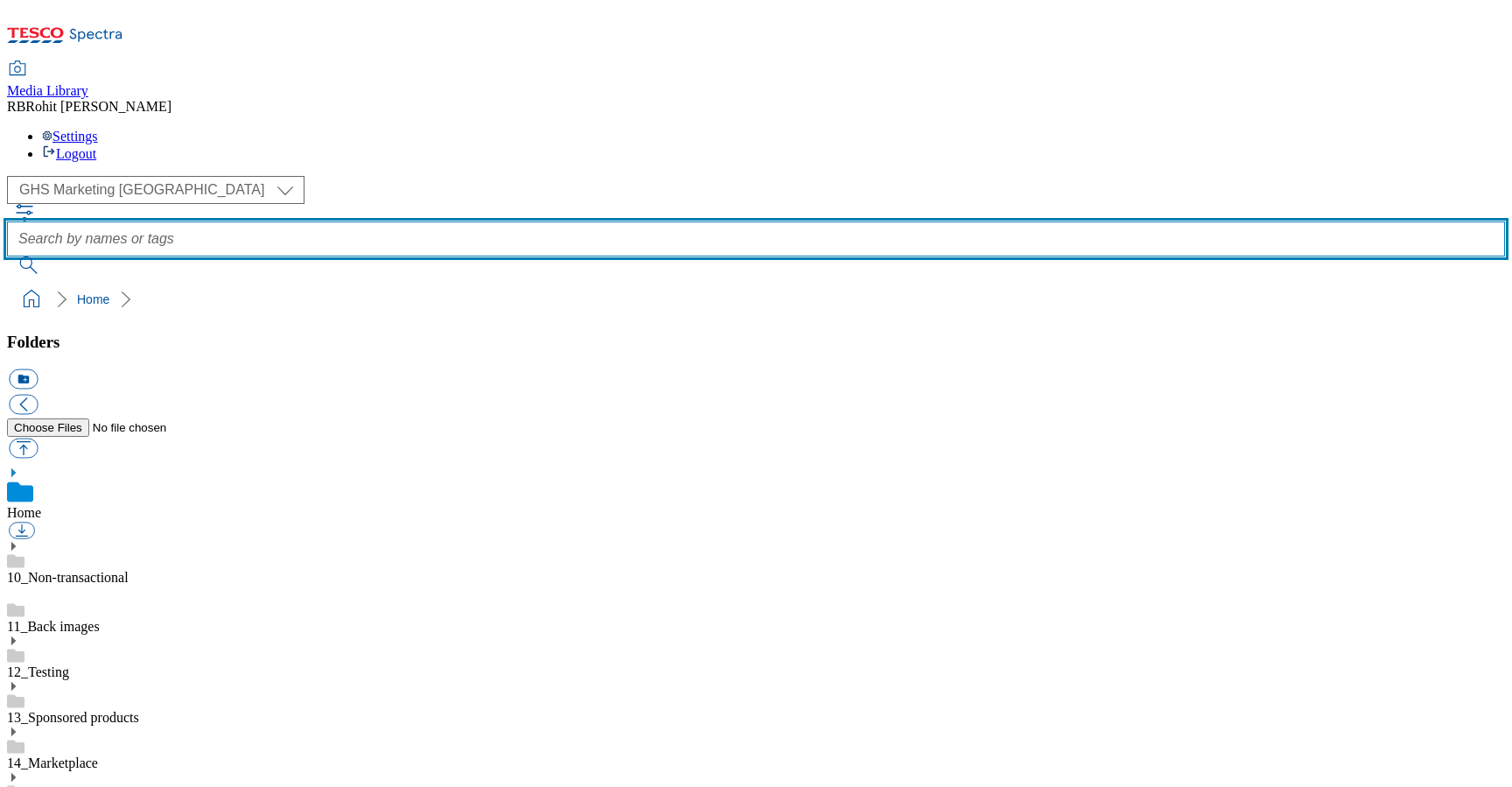
click at [564, 222] on input "text" at bounding box center [756, 239] width 1498 height 35
type input "F"
click at [7, 257] on button "submit" at bounding box center [29, 266] width 46 height 18
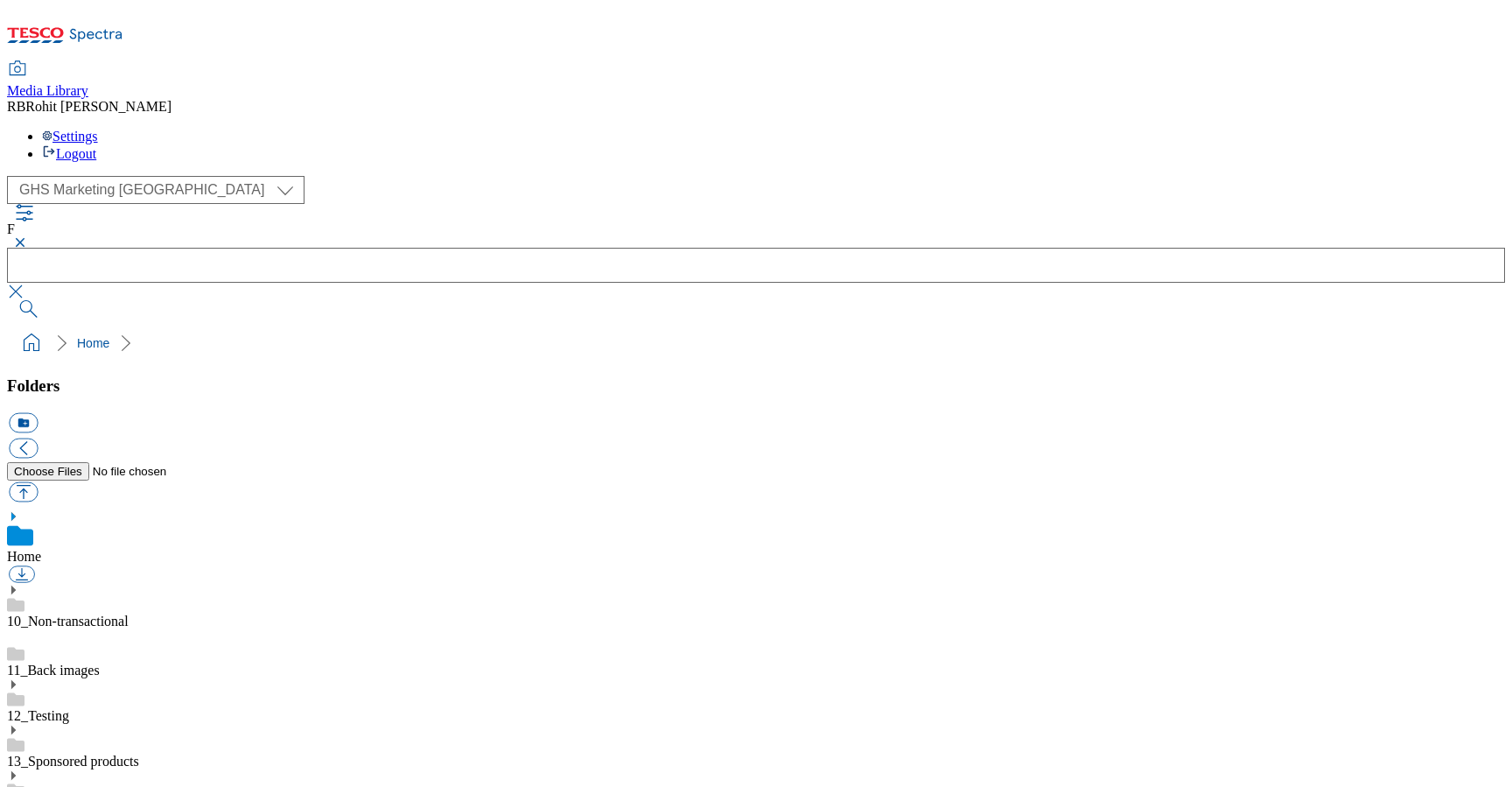
click at [28, 283] on button "button" at bounding box center [18, 292] width 21 height 18
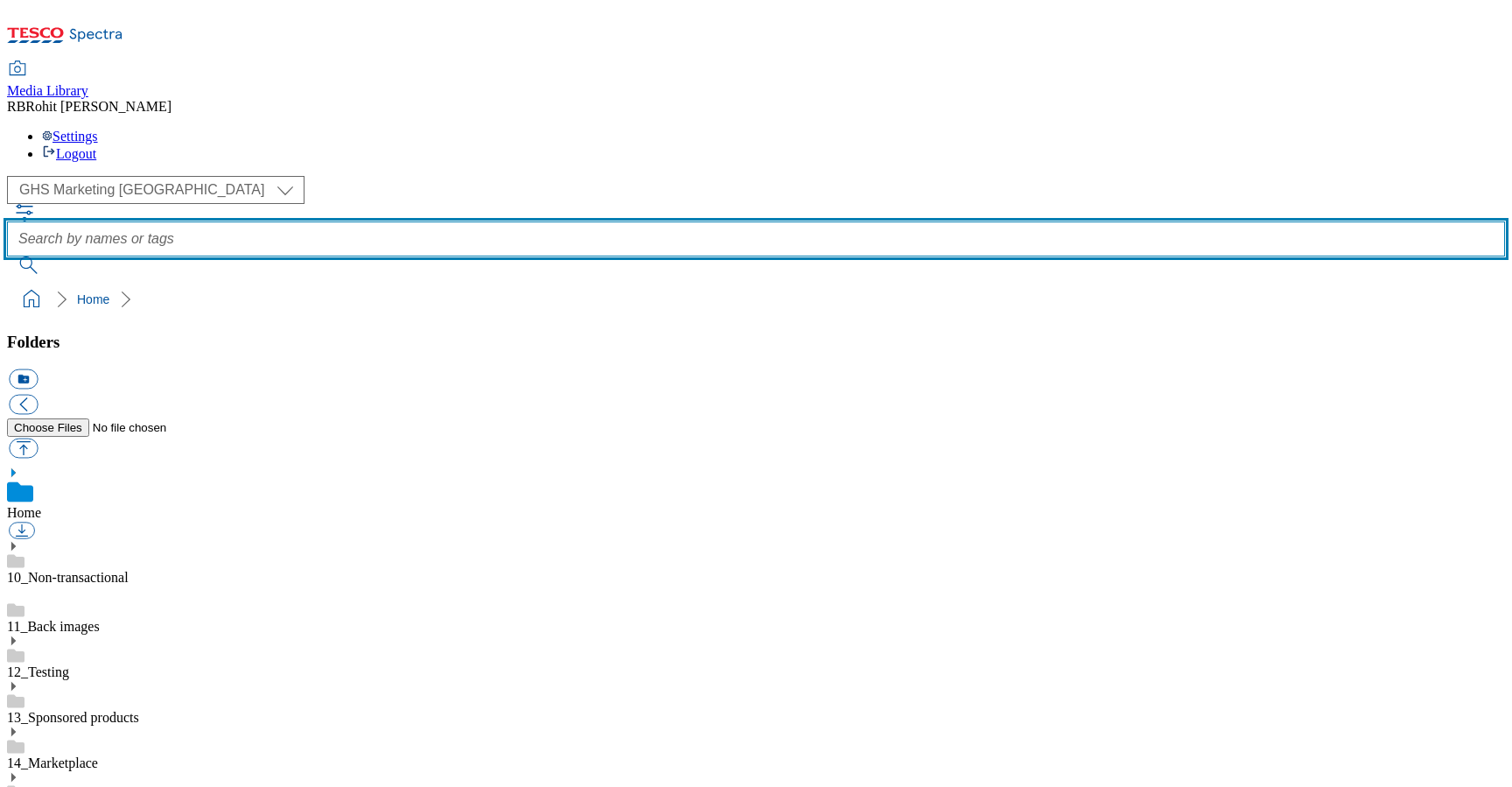
click at [555, 222] on input "text" at bounding box center [756, 239] width 1498 height 35
type input "mfp"
click at [7, 257] on button "submit" at bounding box center [29, 266] width 46 height 18
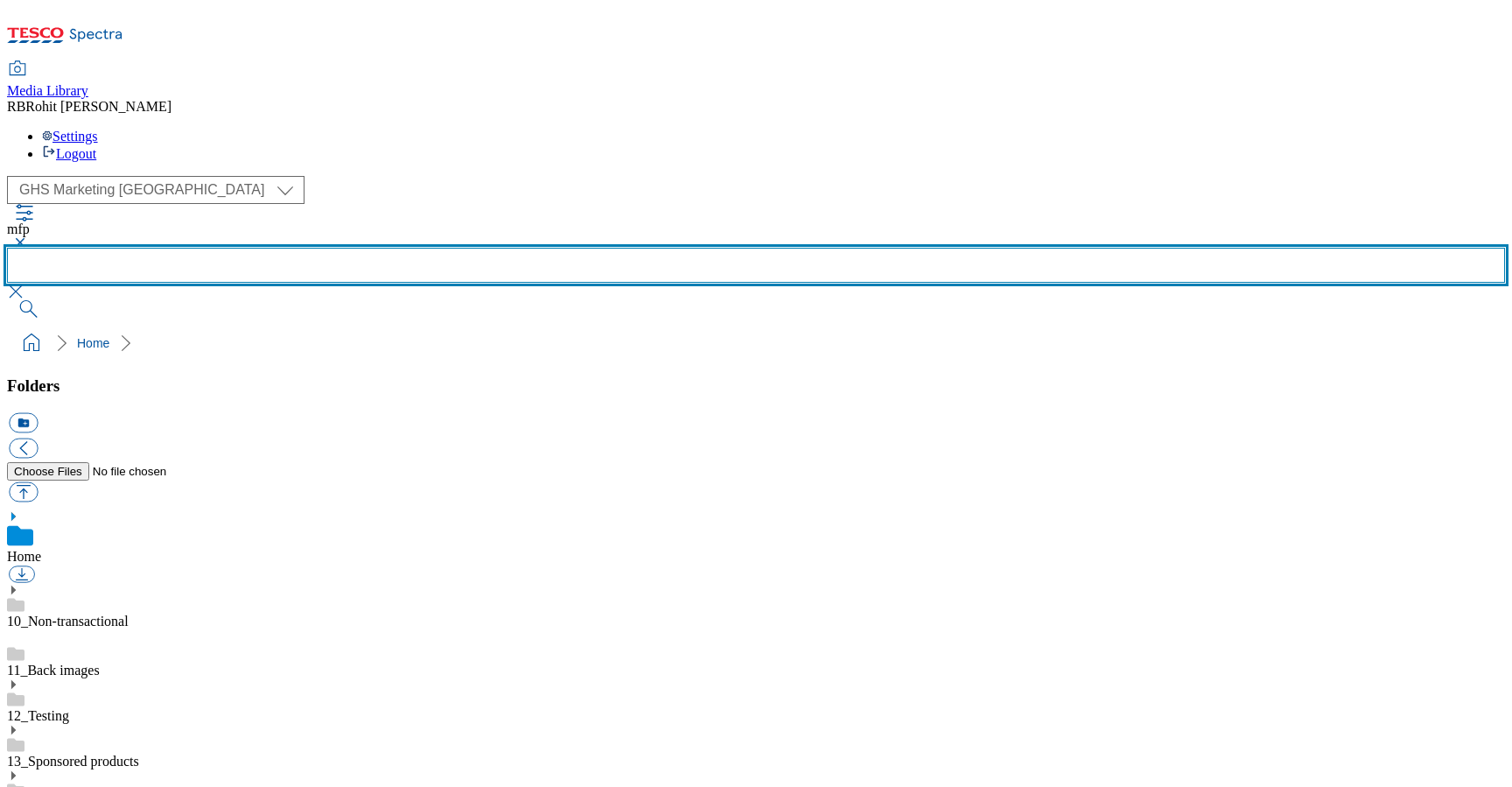
scroll to position [996, 0]
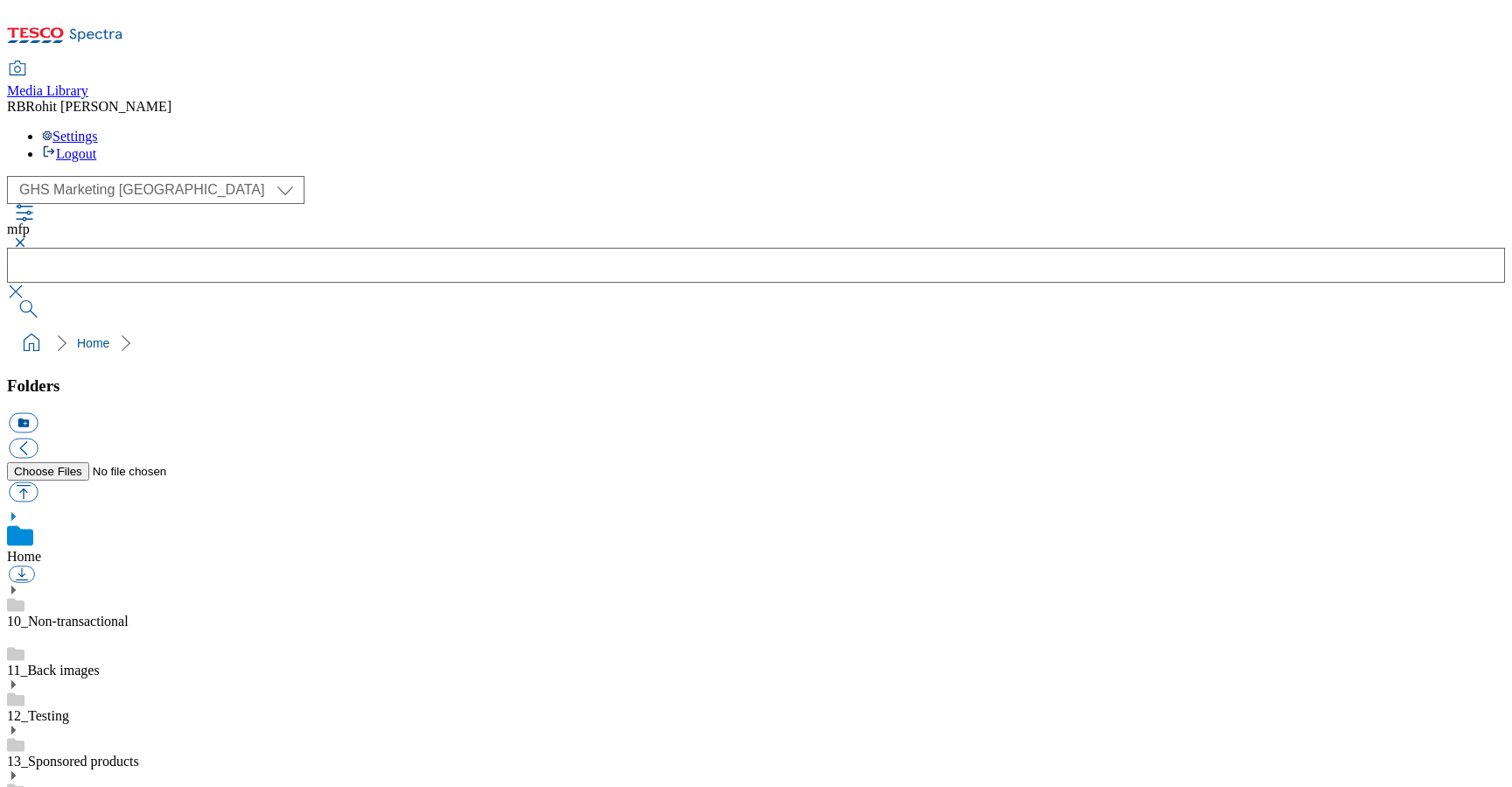
click at [28, 237] on button "button" at bounding box center [18, 242] width 21 height 11
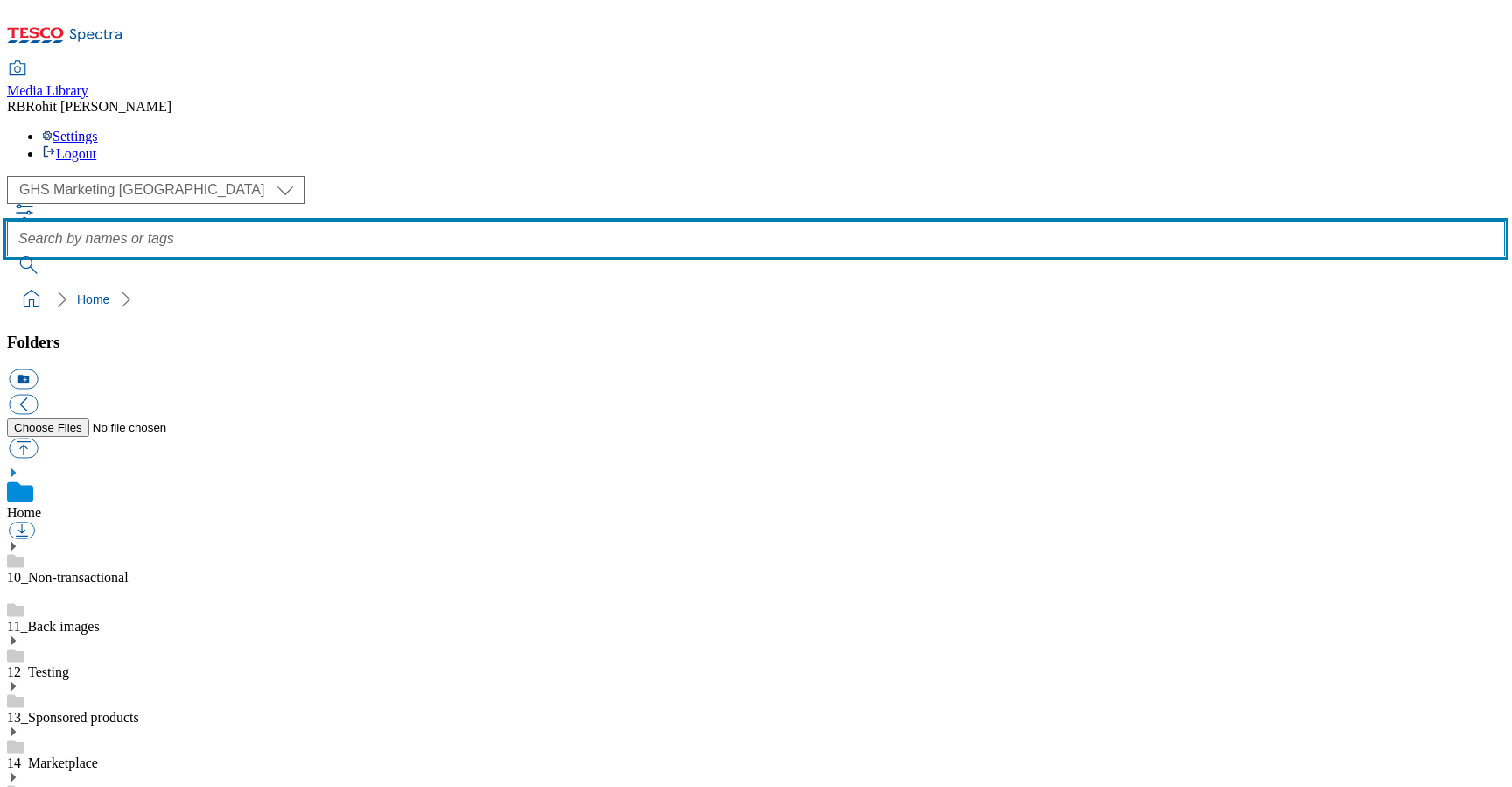
click at [564, 222] on input "text" at bounding box center [756, 239] width 1498 height 35
type input "paperchase"
click at [7, 257] on button "submit" at bounding box center [29, 266] width 46 height 18
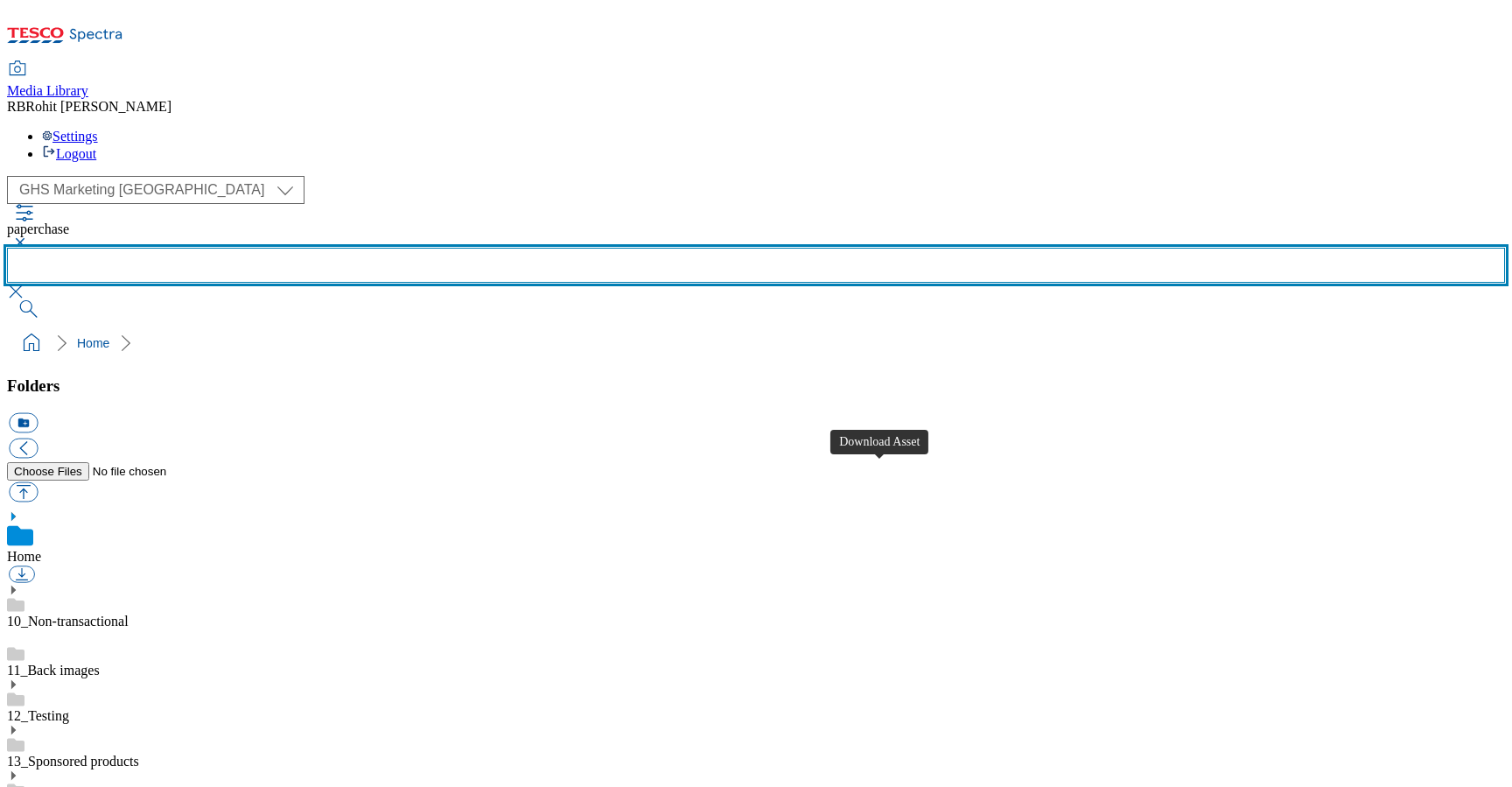
scroll to position [547, 0]
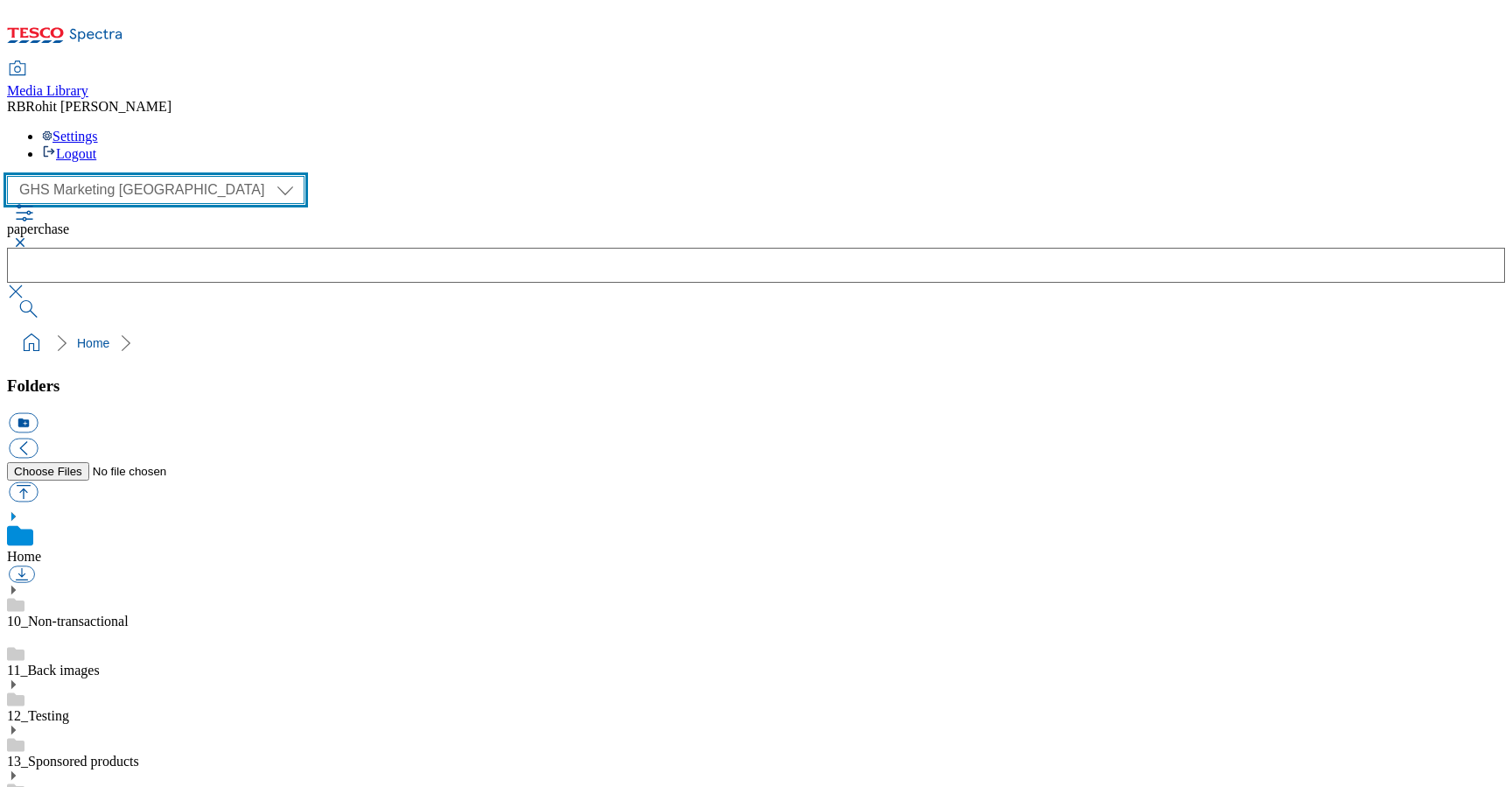
click at [145, 176] on select "Clubcard Marketing Clubcard ROI Dotcom UK GHS Marketing UK GHS ROI Realfood Tes…" at bounding box center [155, 189] width 298 height 28
select select "flare-ghs-roi"
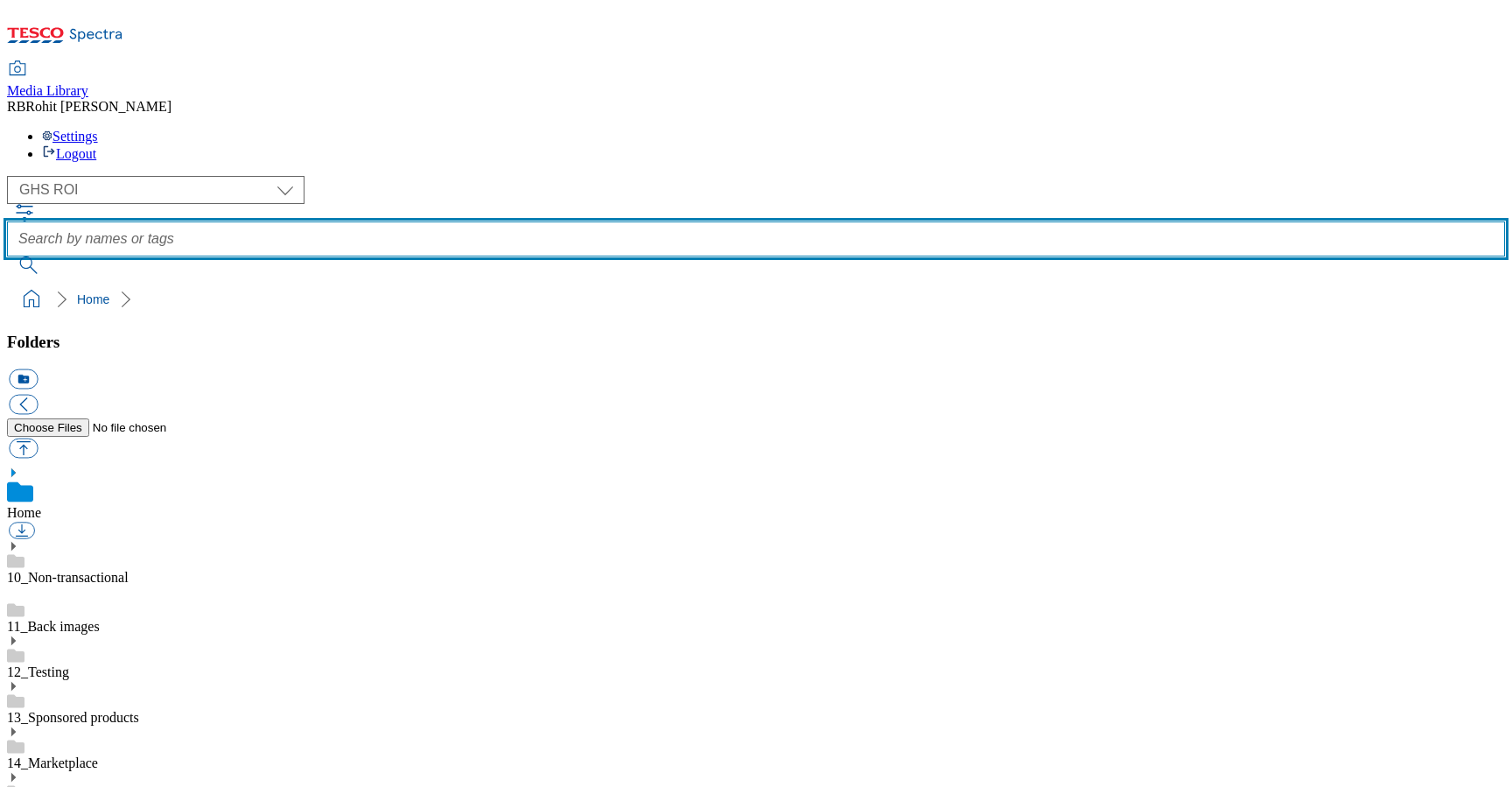
click at [620, 222] on input "text" at bounding box center [756, 239] width 1498 height 35
type input "paperchase"
click at [7, 257] on button "submit" at bounding box center [29, 266] width 46 height 18
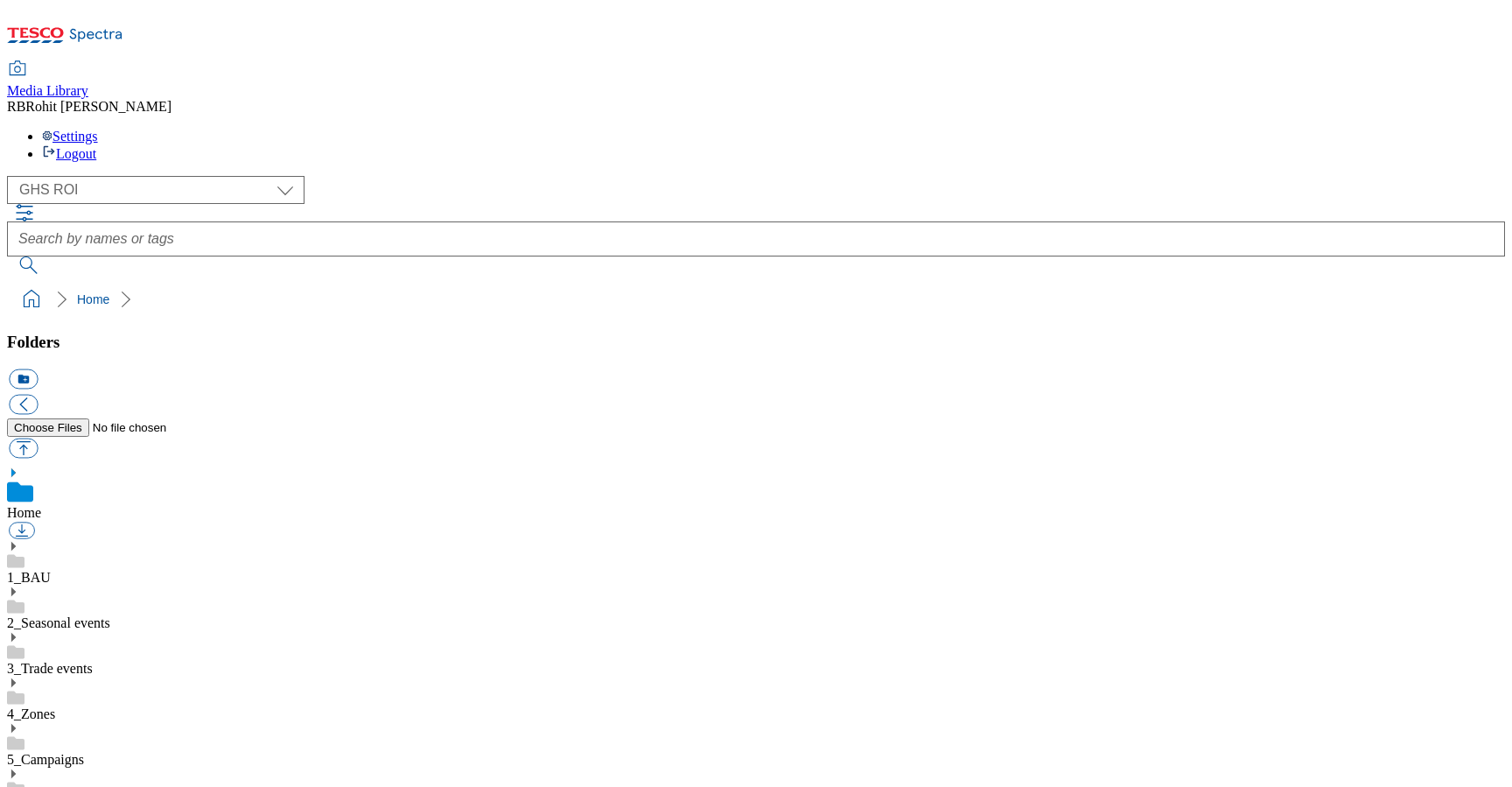
select select "flare-ghs-roi"
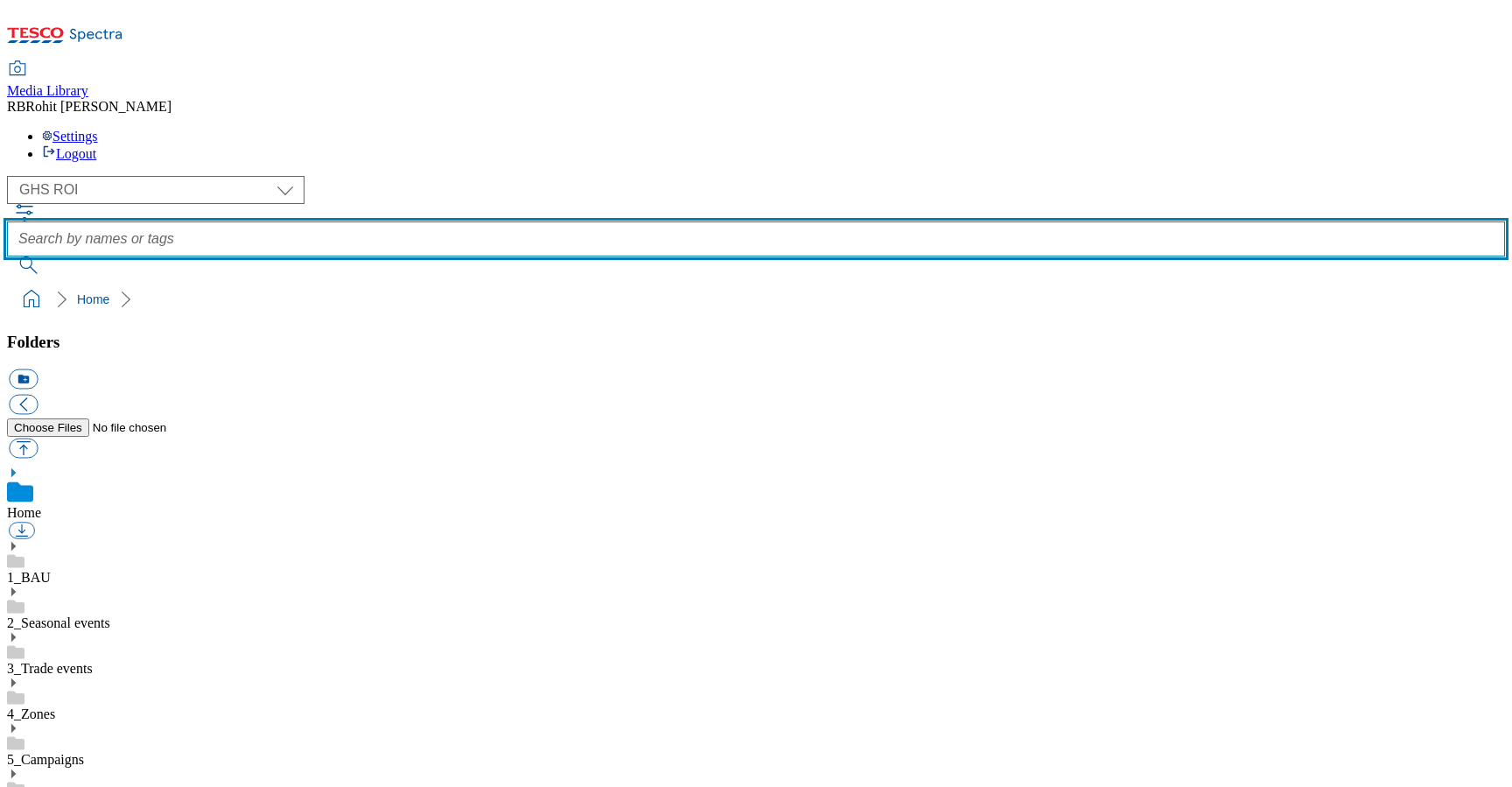
click at [605, 222] on input "text" at bounding box center [756, 239] width 1498 height 35
type input "paperchase"
click at [7, 257] on button "submit" at bounding box center [29, 266] width 46 height 18
